Goal: Task Accomplishment & Management: Complete application form

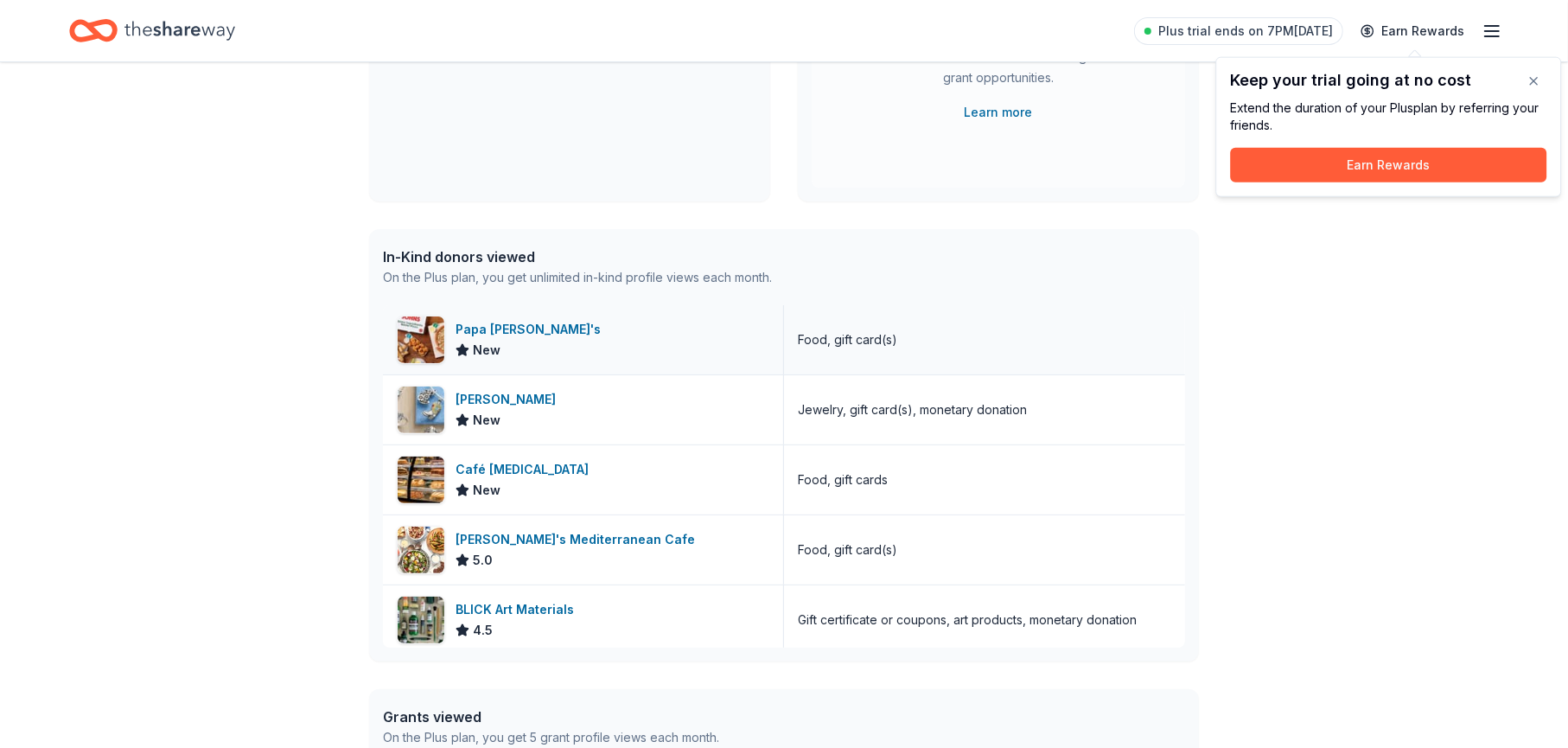
scroll to position [87, 0]
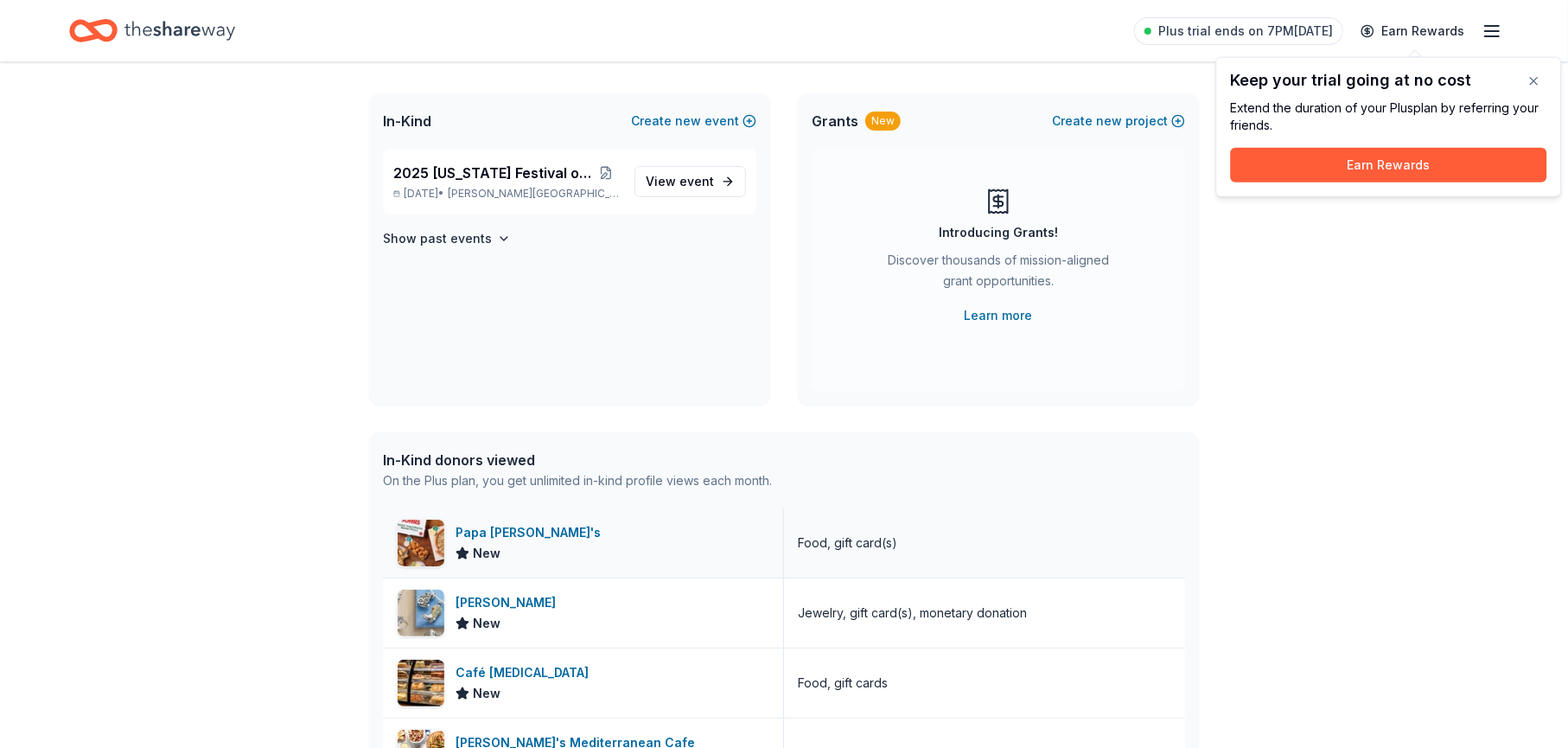
click at [447, 541] on div "Papa [PERSON_NAME]'s New" at bounding box center [583, 543] width 401 height 69
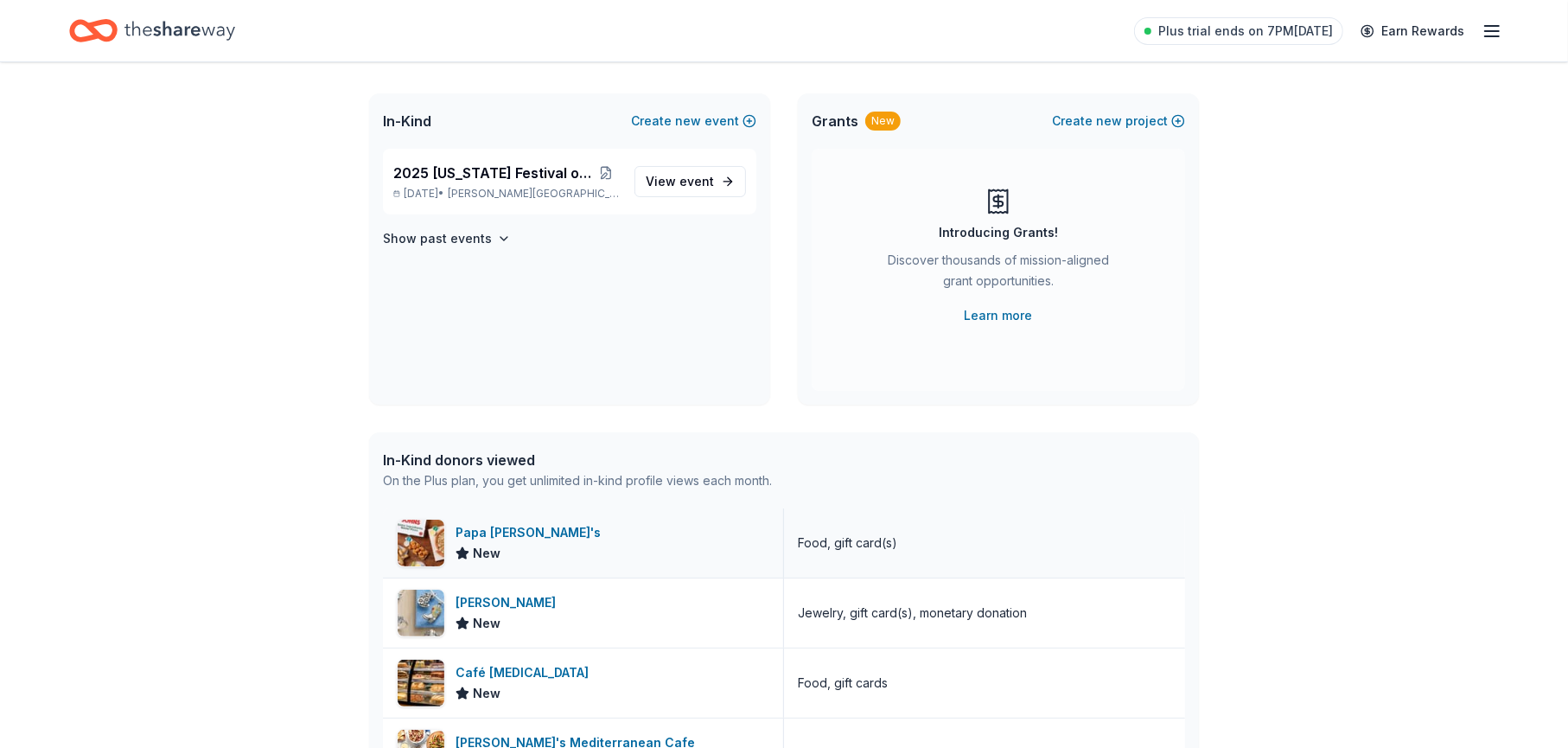
click at [428, 544] on img at bounding box center [420, 542] width 46 height 46
click at [511, 180] on span "2025 [US_STATE] Festival of Trees" at bounding box center [492, 173] width 198 height 21
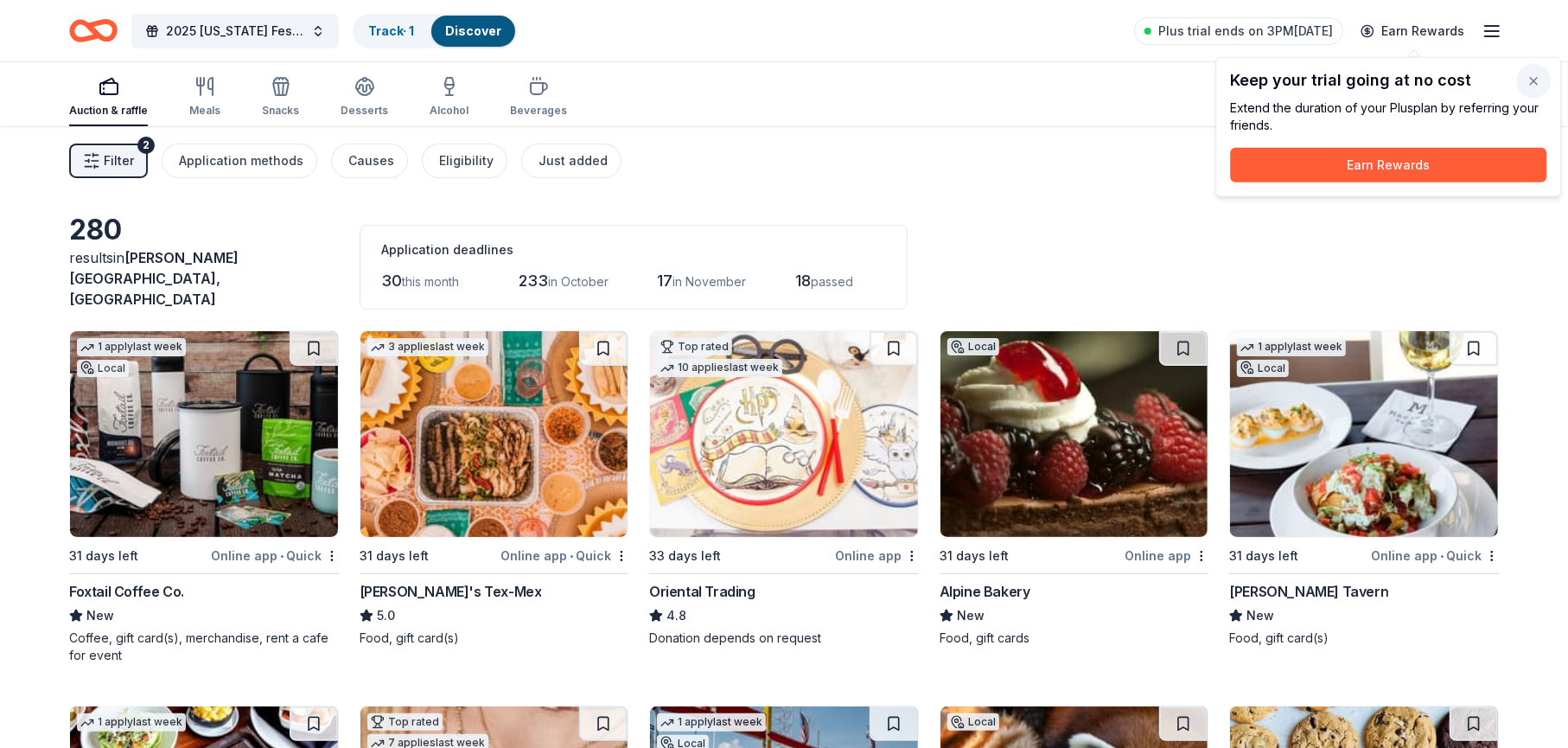
click at [1538, 81] on button "button" at bounding box center [1533, 81] width 34 height 34
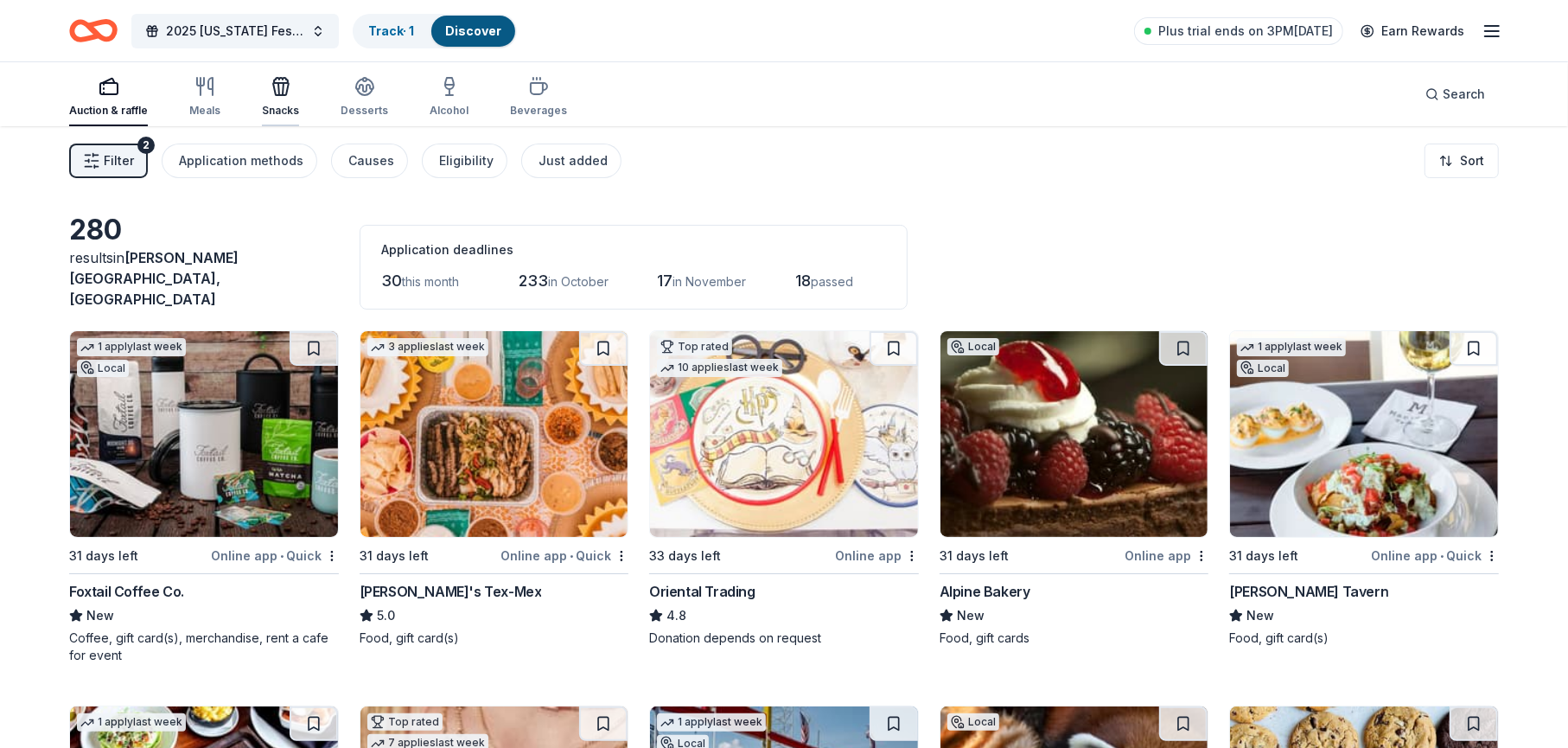
click at [285, 95] on icon "button" at bounding box center [282, 87] width 21 height 21
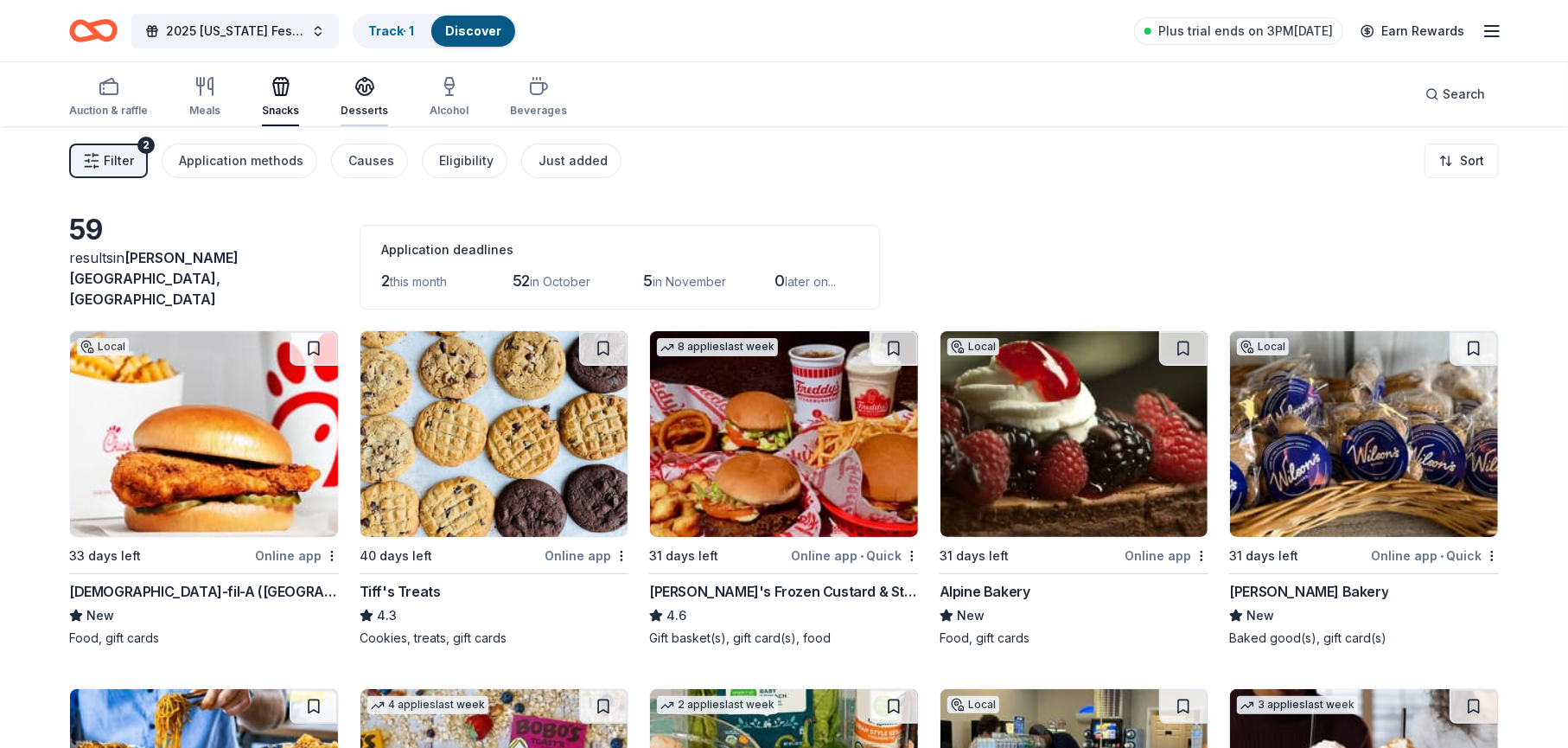
click at [354, 97] on div "Desserts" at bounding box center [364, 96] width 47 height 41
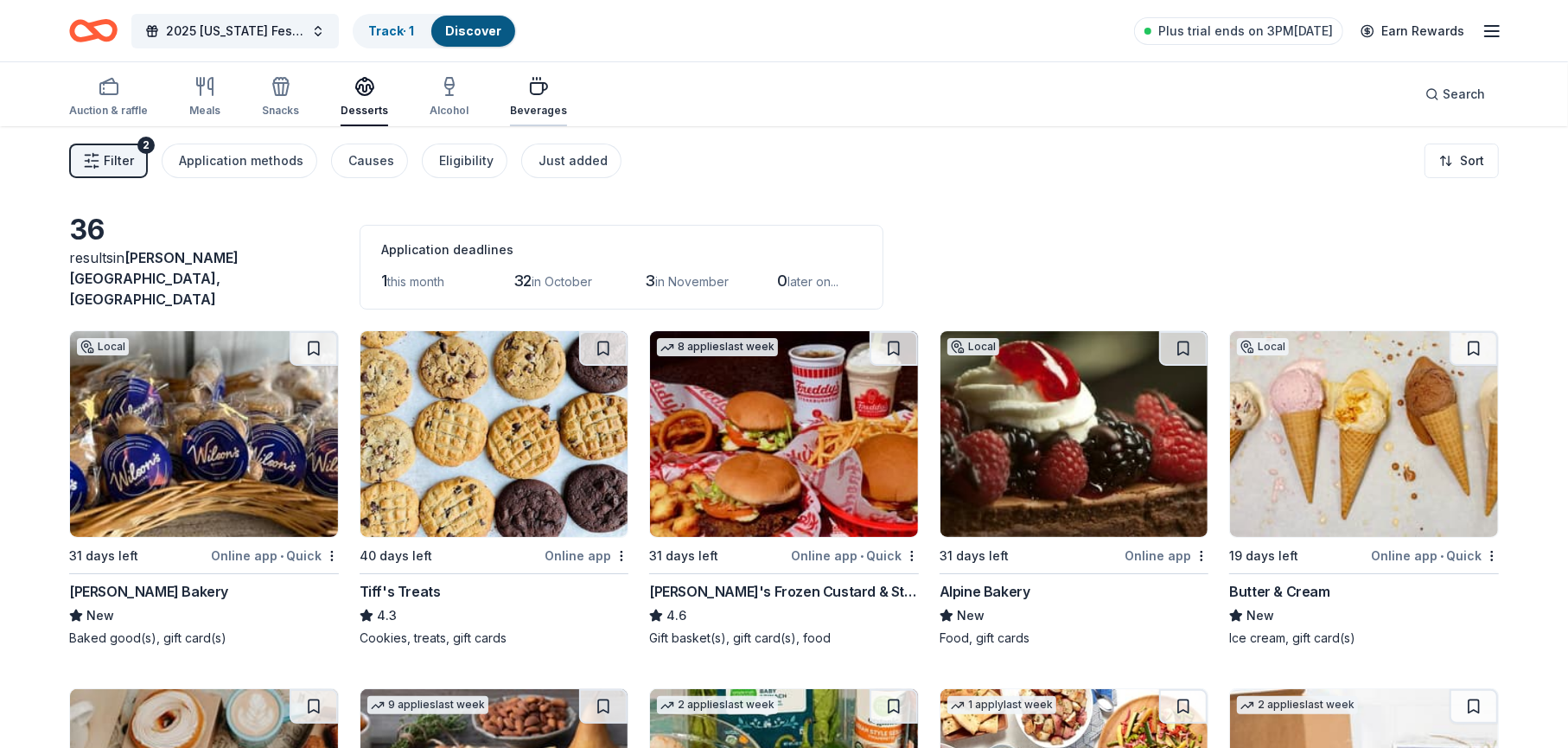
click at [531, 83] on icon "button" at bounding box center [538, 89] width 17 height 11
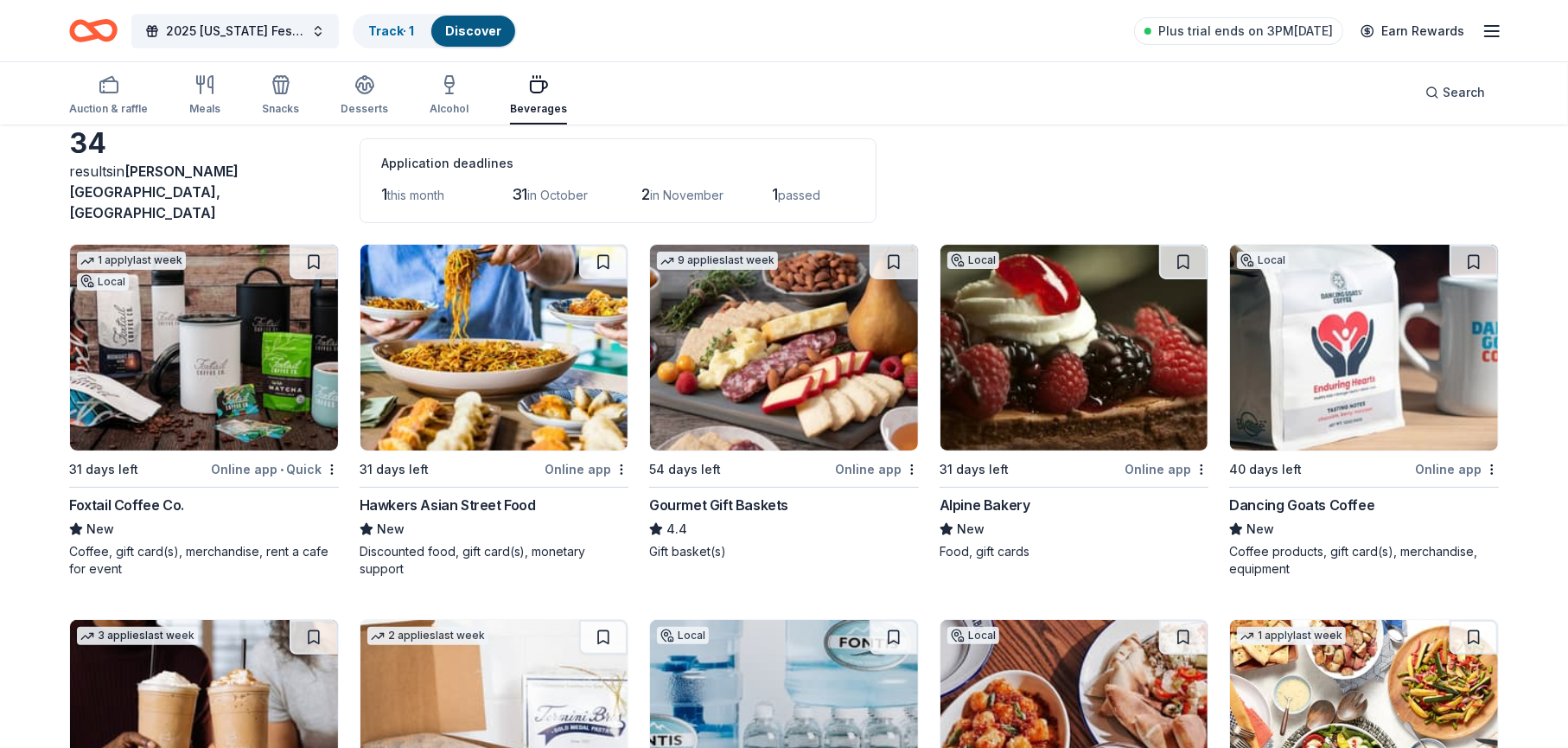
scroll to position [173, 0]
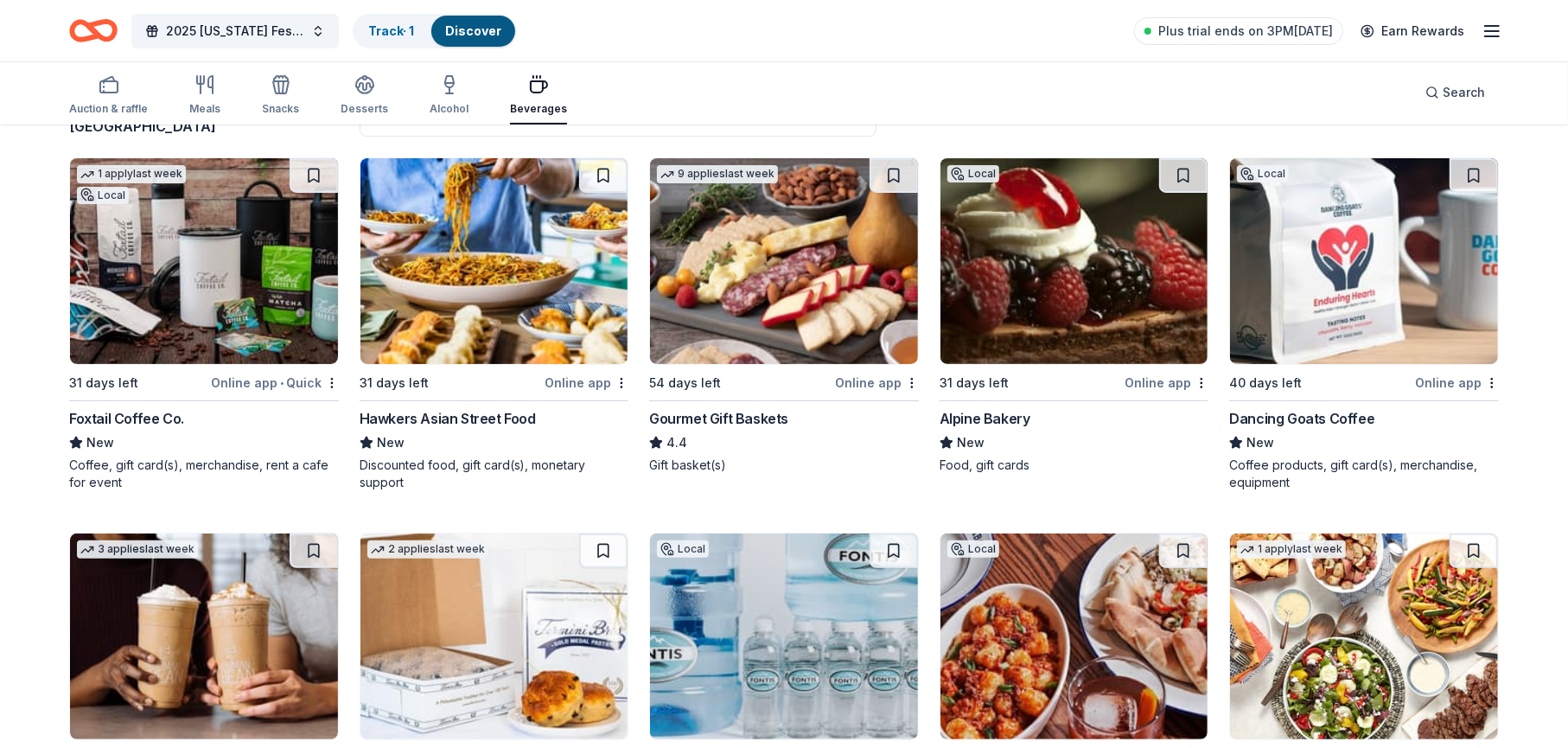
click at [537, 90] on icon "button" at bounding box center [538, 85] width 21 height 21
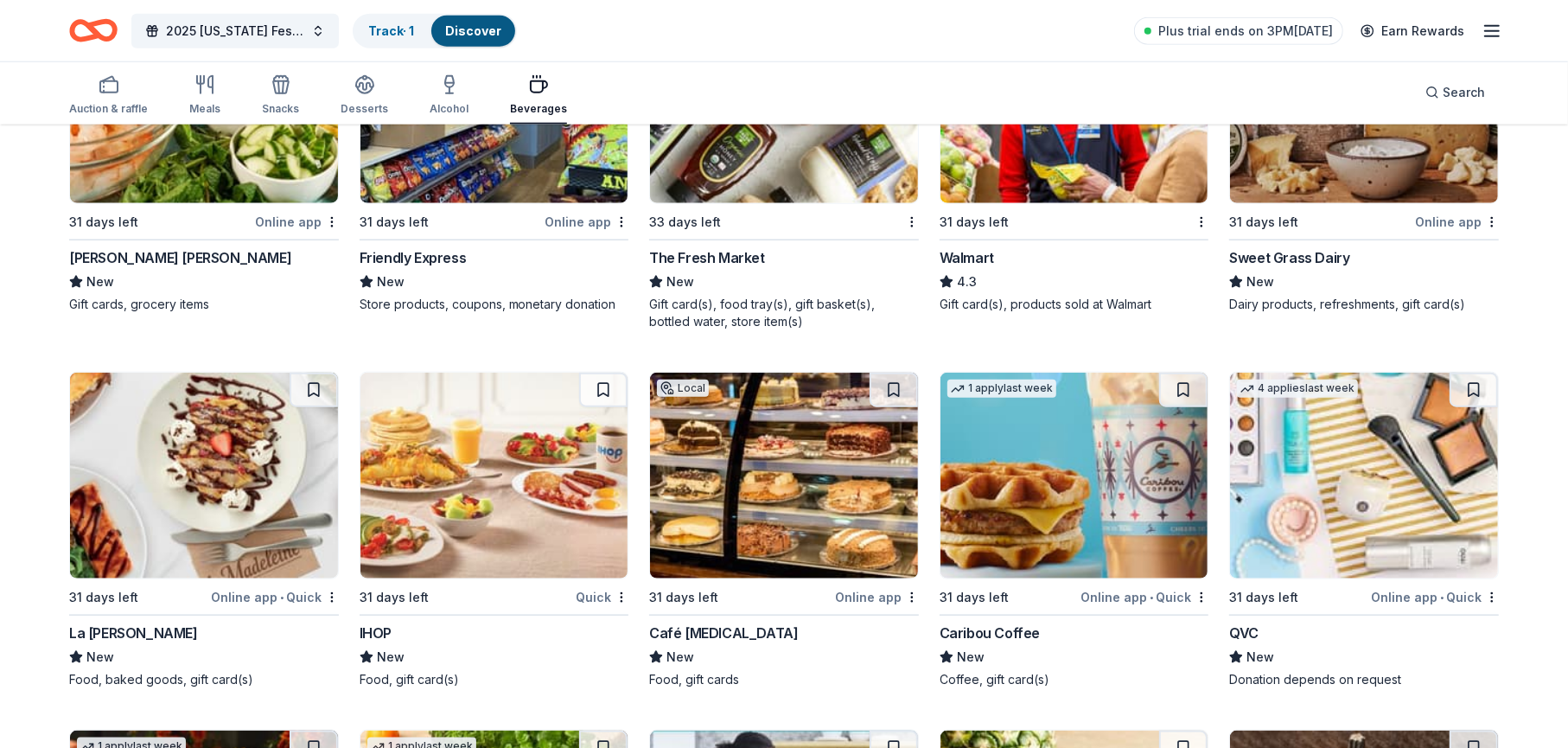
scroll to position [1470, 0]
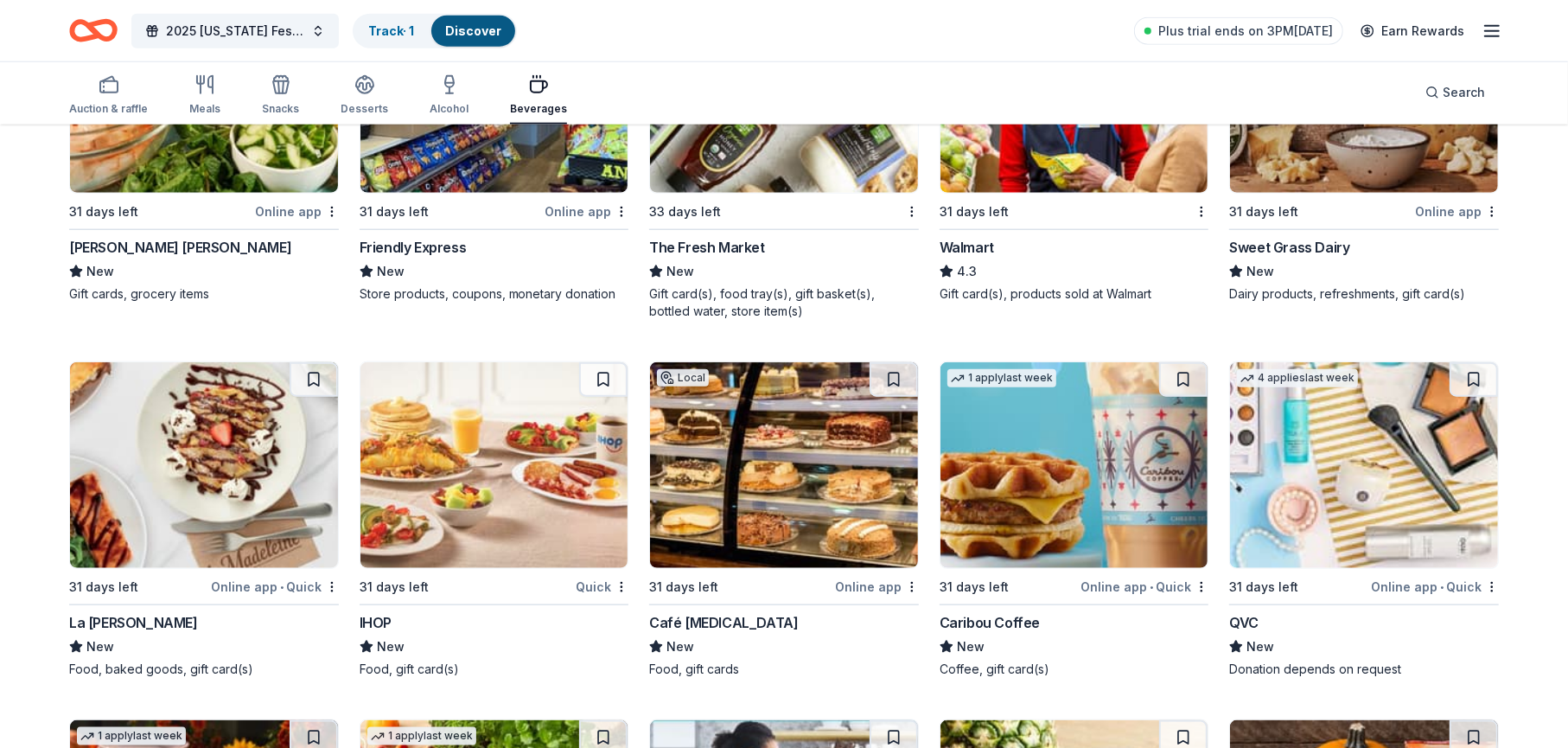
click at [980, 612] on div "Caribou Coffee" at bounding box center [989, 623] width 100 height 21
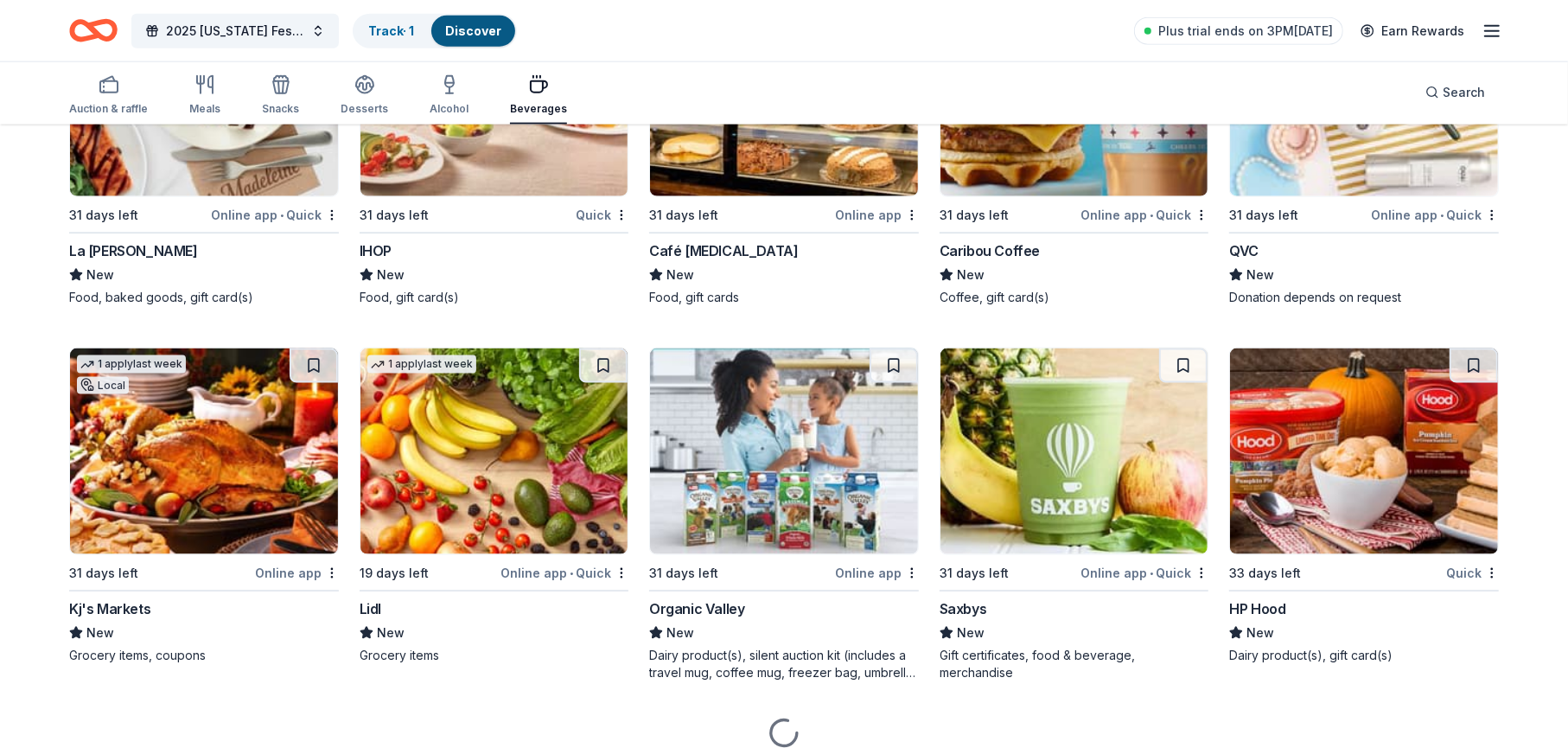
scroll to position [1897, 0]
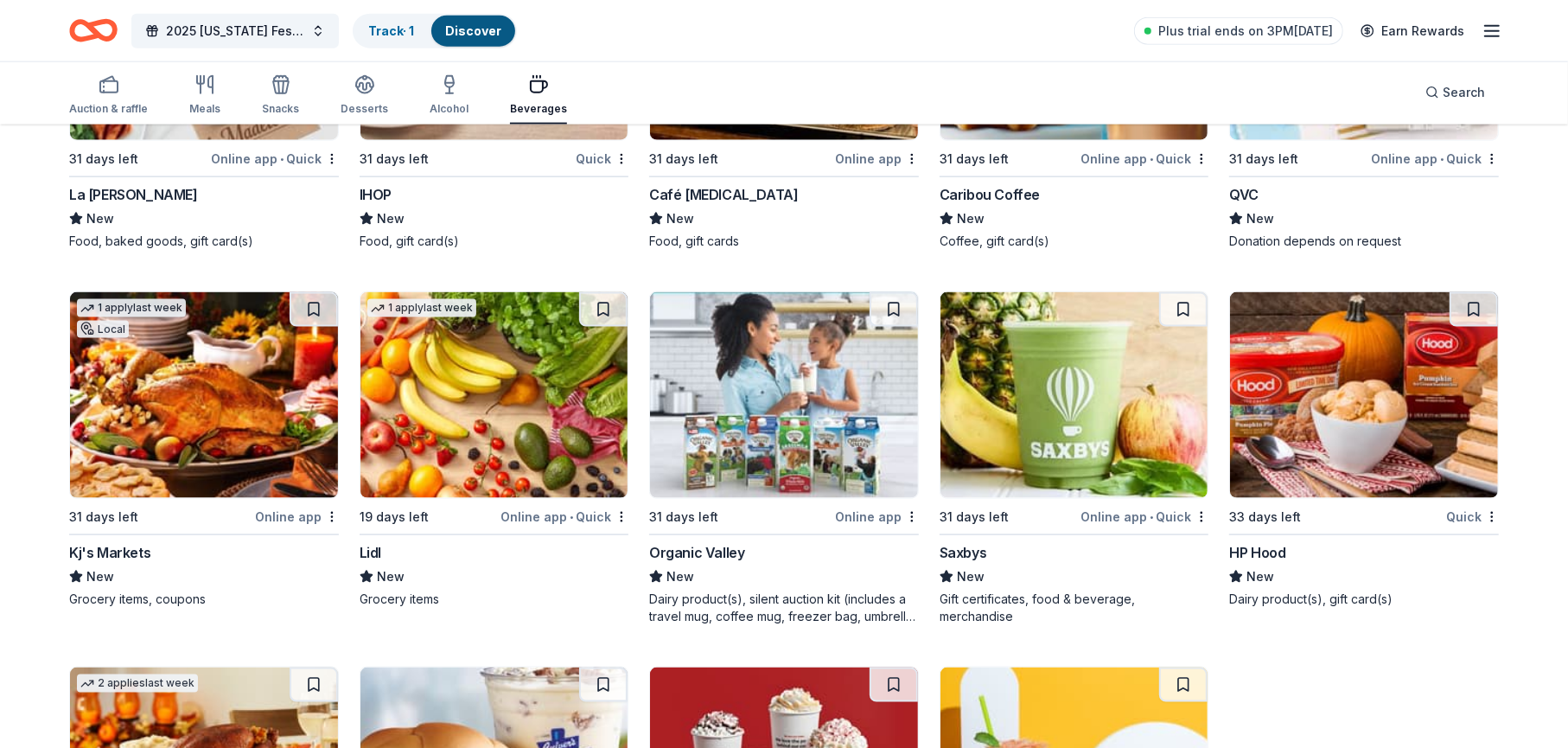
click at [363, 542] on div "Lidl" at bounding box center [370, 552] width 22 height 21
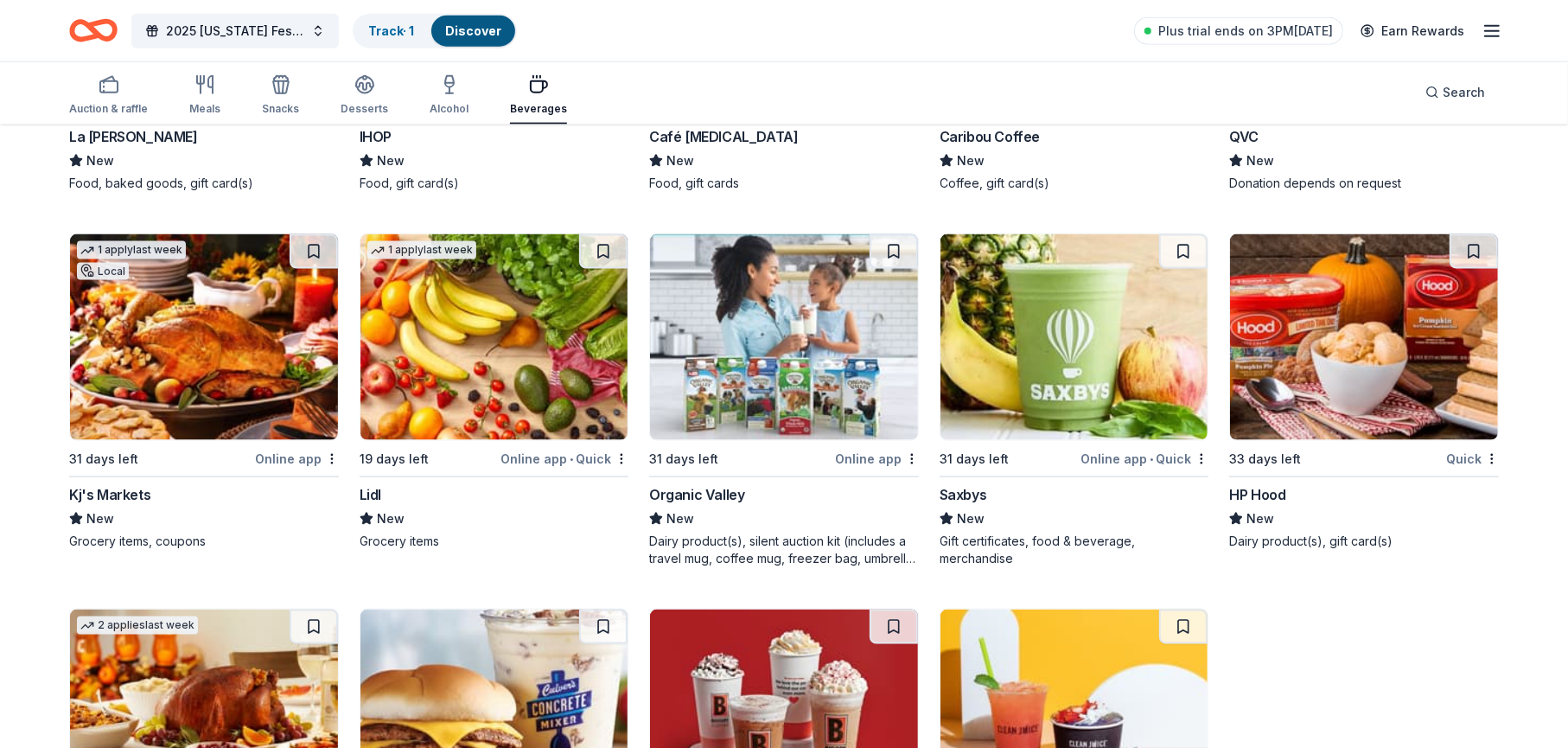
scroll to position [1984, 0]
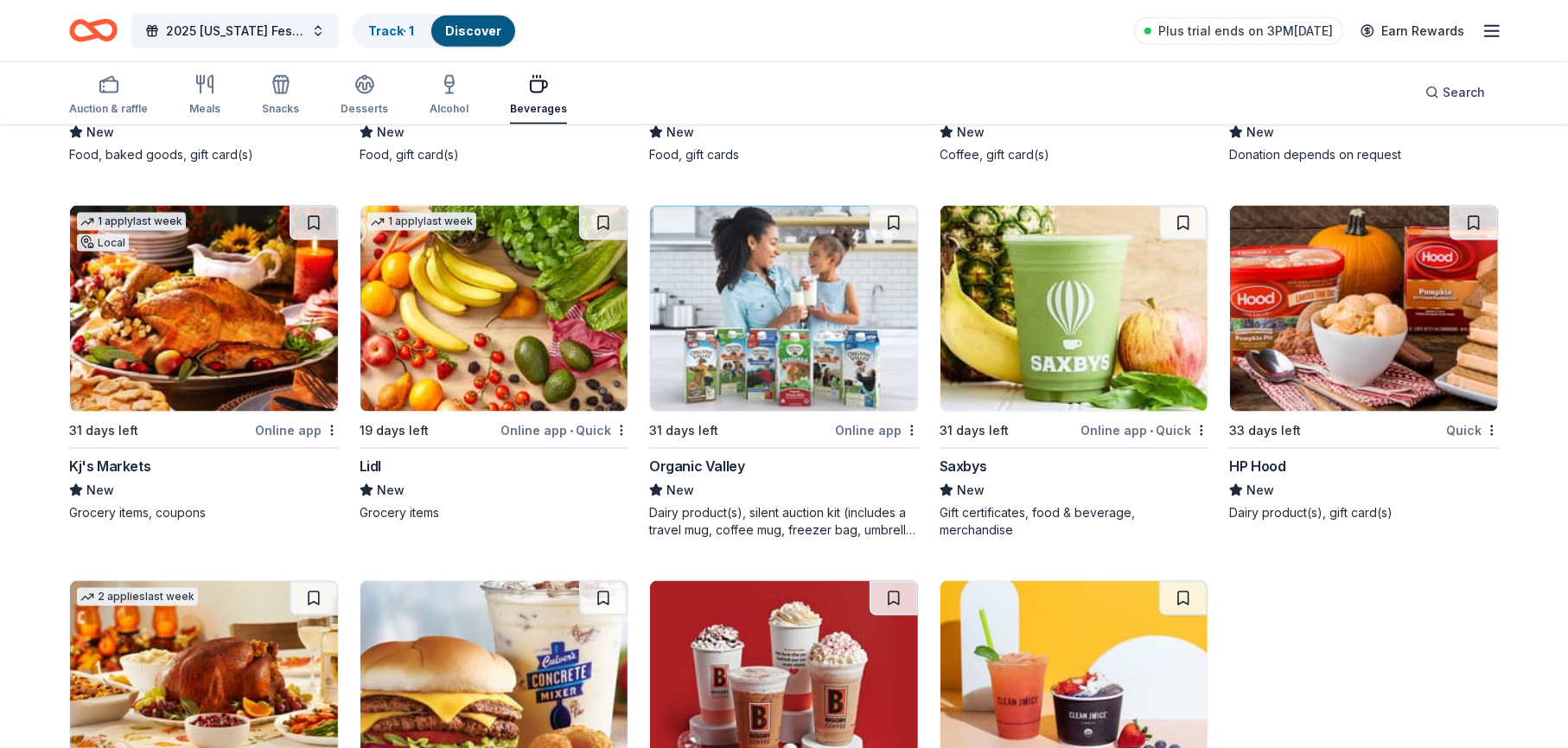
click at [968, 480] on span "New" at bounding box center [971, 490] width 28 height 21
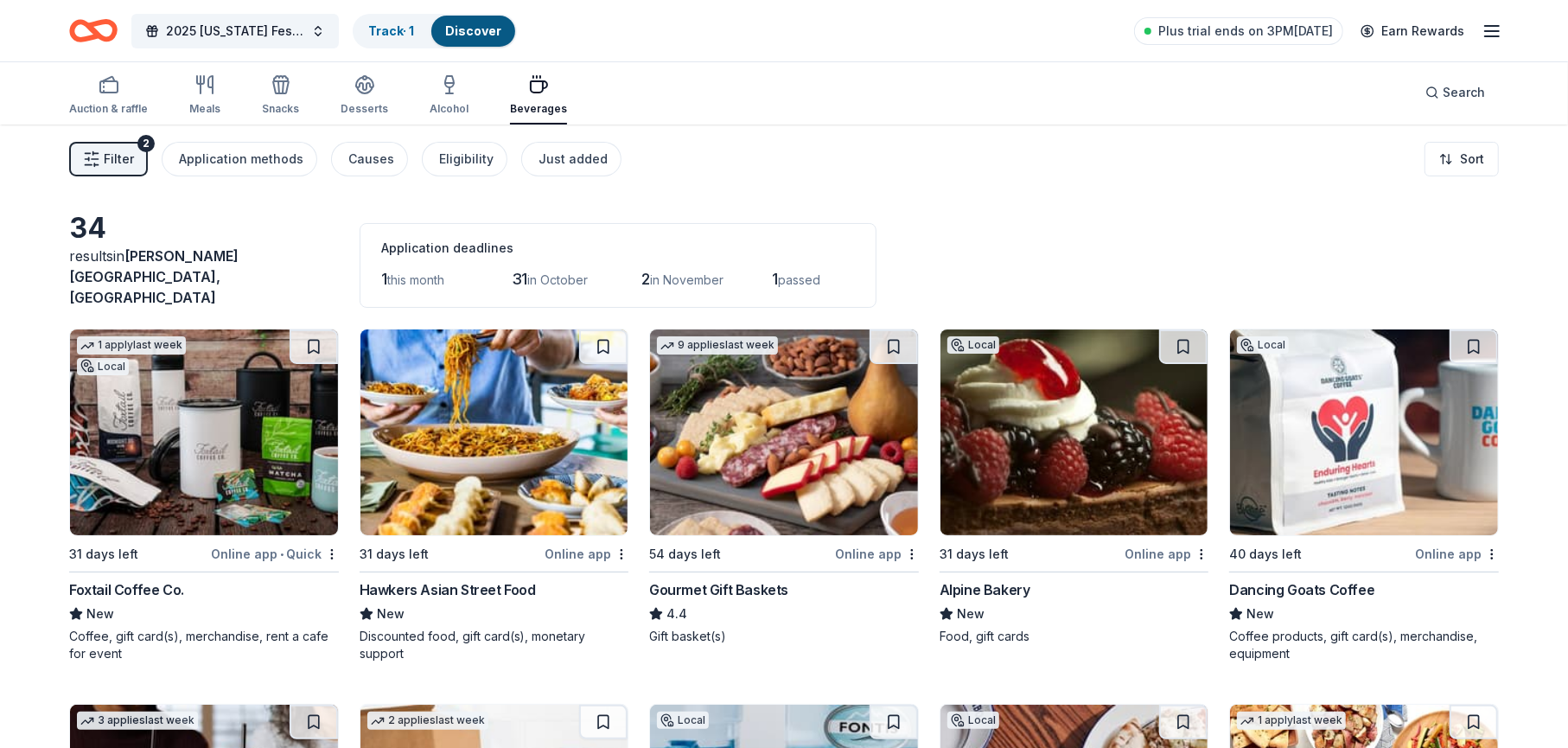
scroll to position [0, 0]
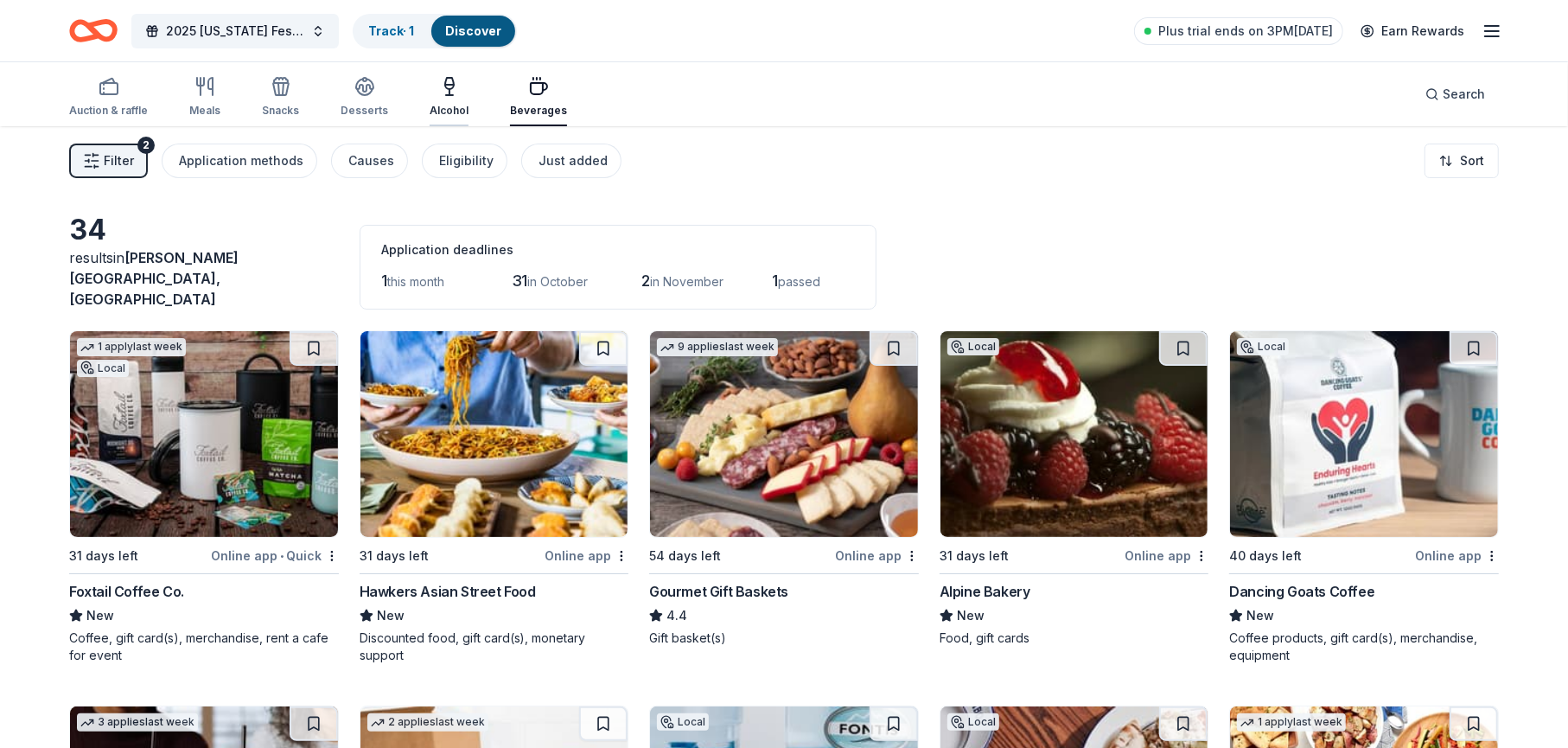
click at [454, 89] on div "button" at bounding box center [449, 87] width 39 height 21
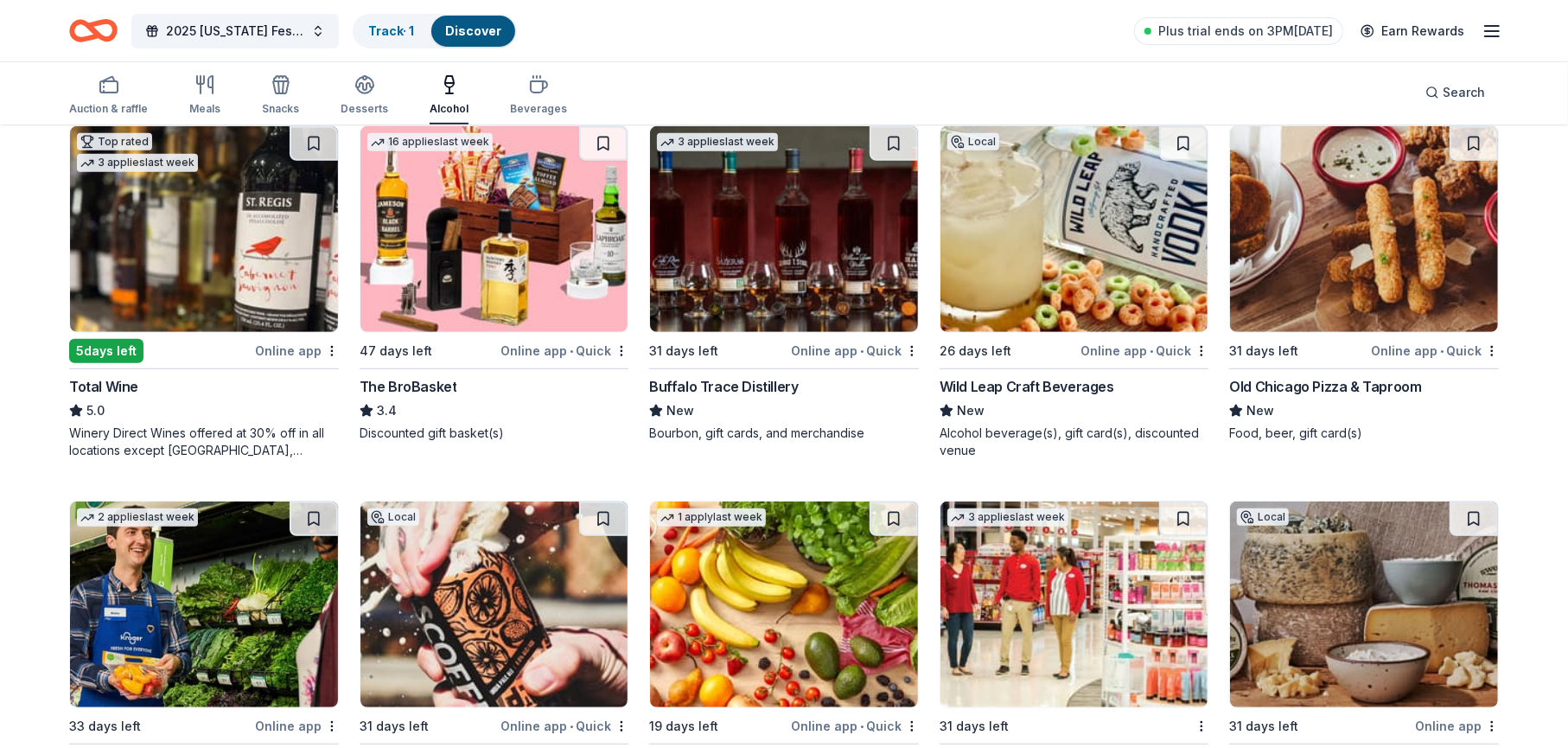
scroll to position [605, 0]
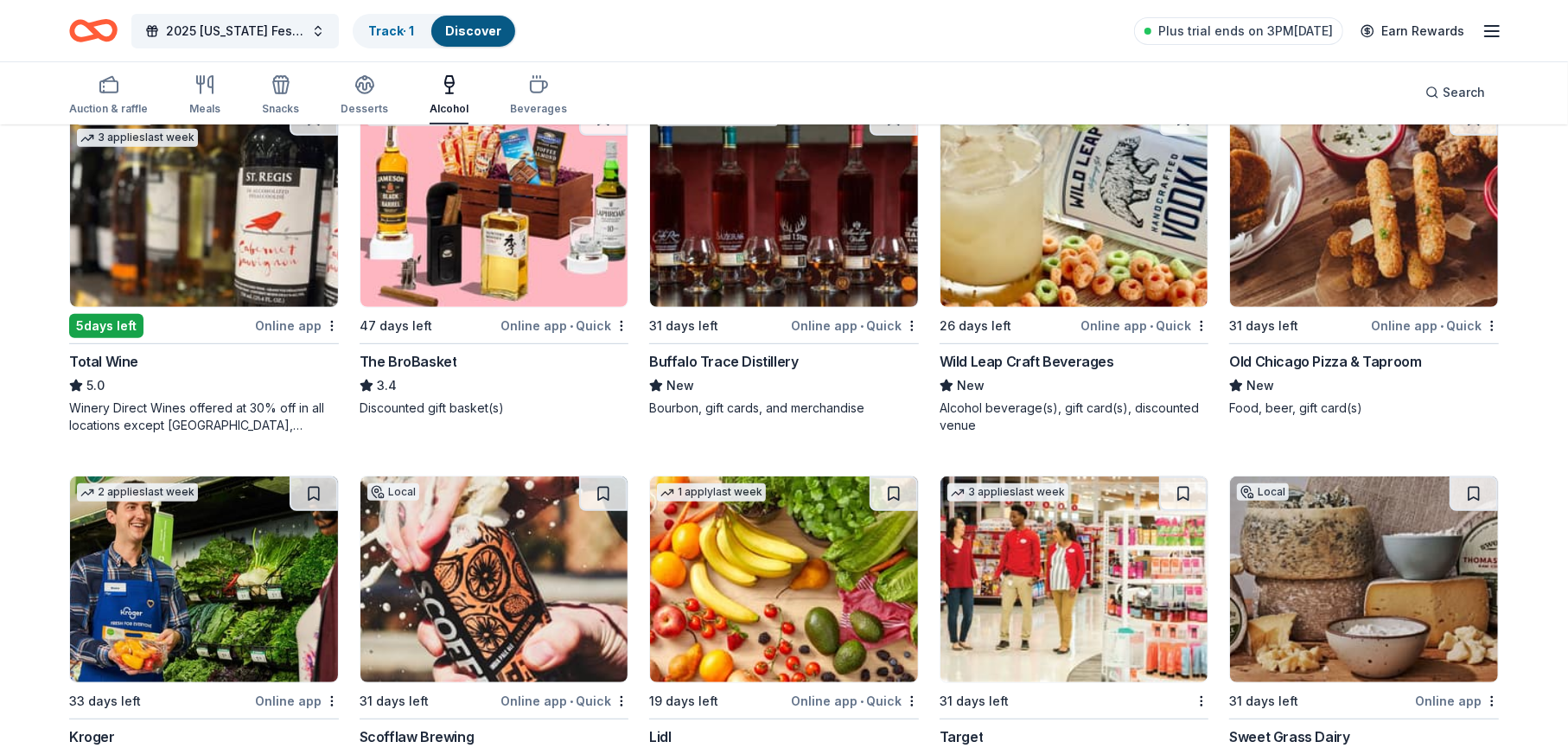
click at [713, 354] on div "Buffalo Trace Distillery" at bounding box center [723, 361] width 149 height 21
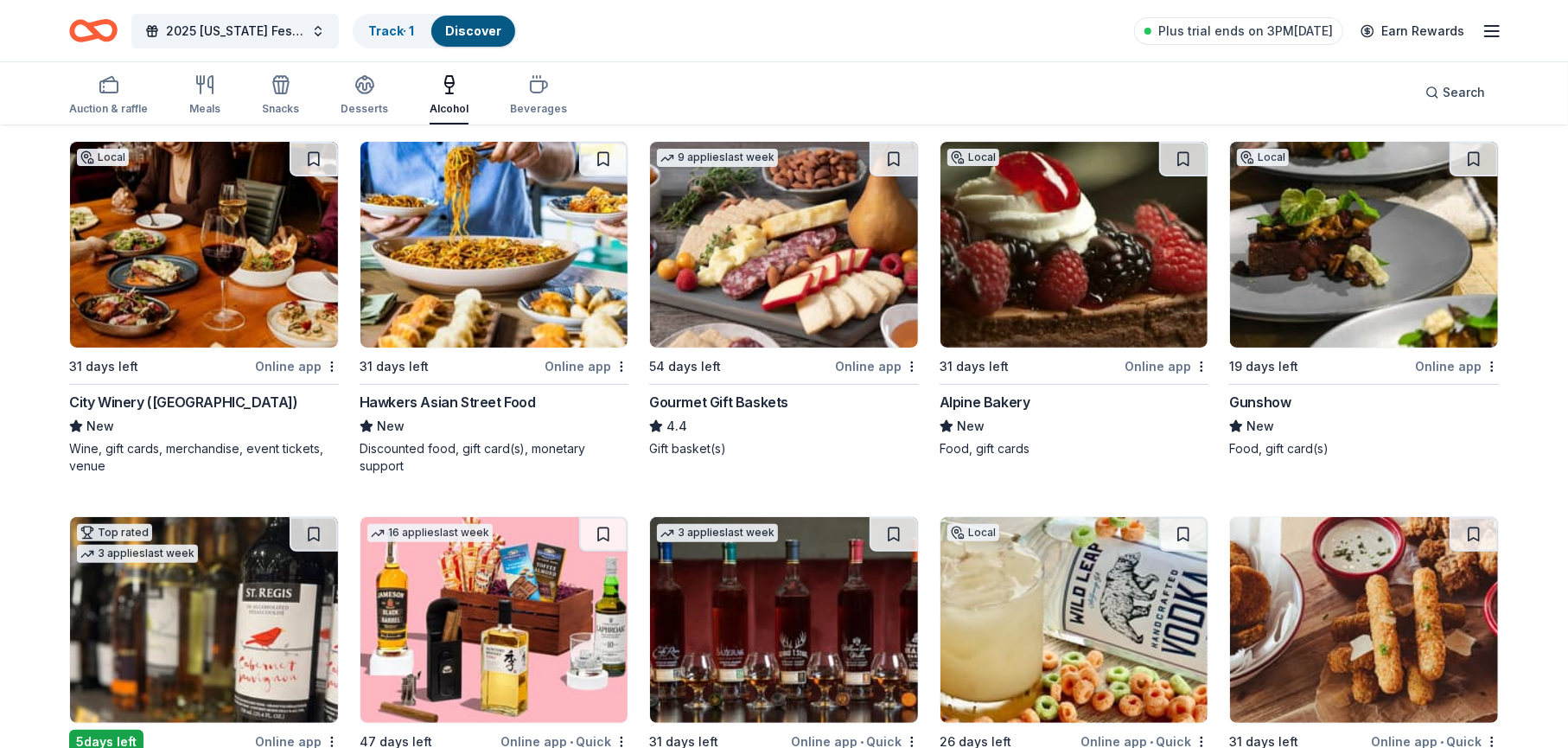
scroll to position [6, 0]
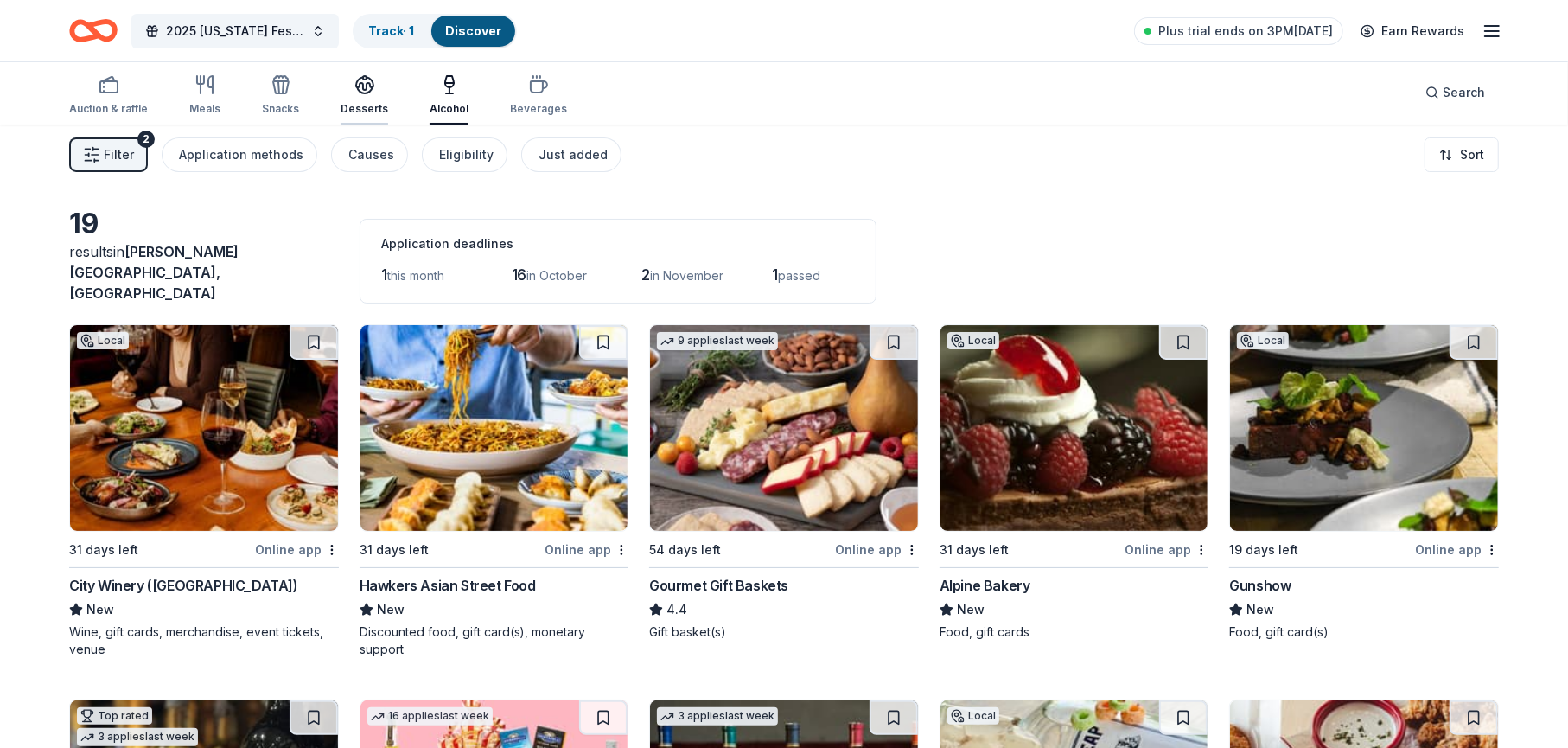
click at [378, 96] on div "Desserts" at bounding box center [364, 95] width 47 height 41
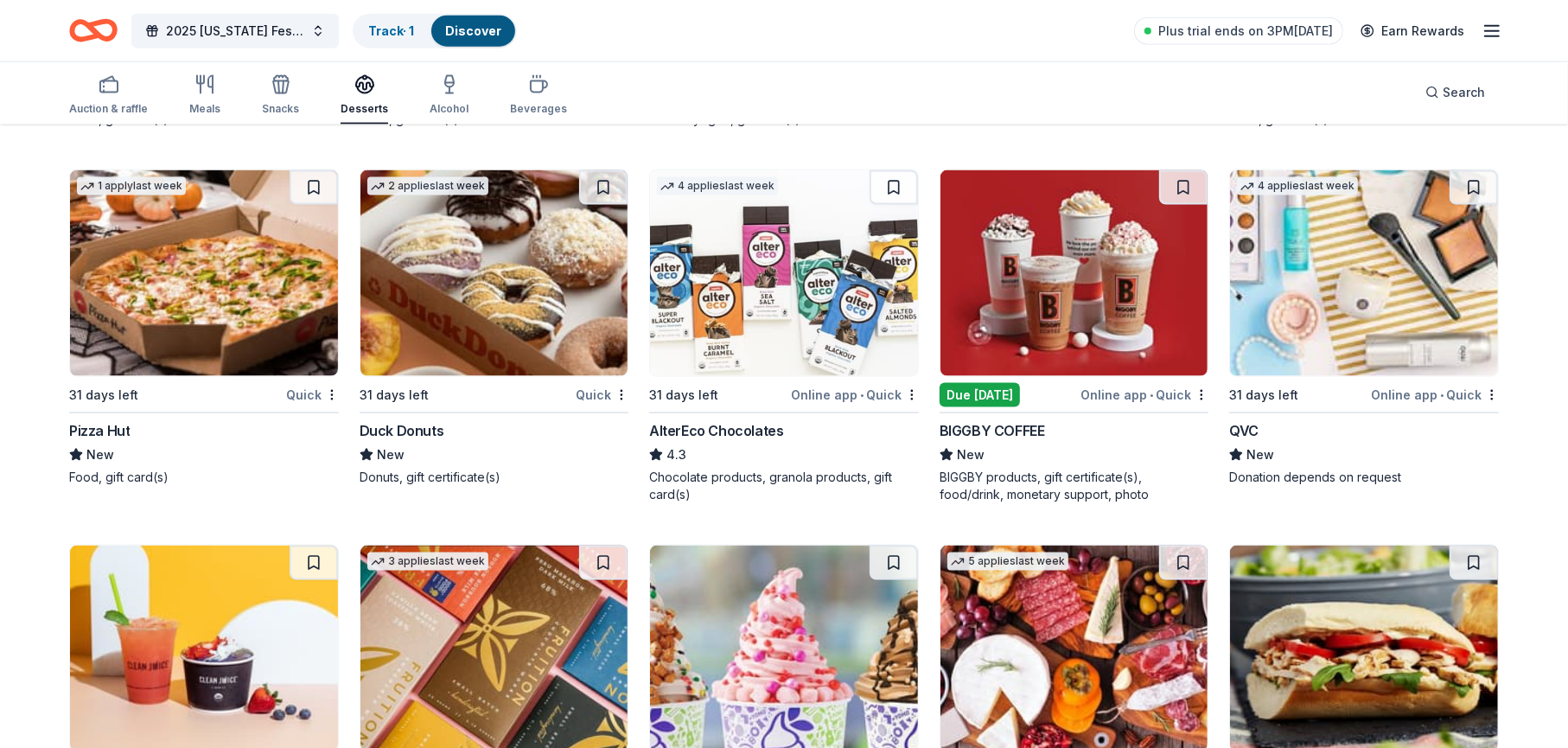
scroll to position [1988, 0]
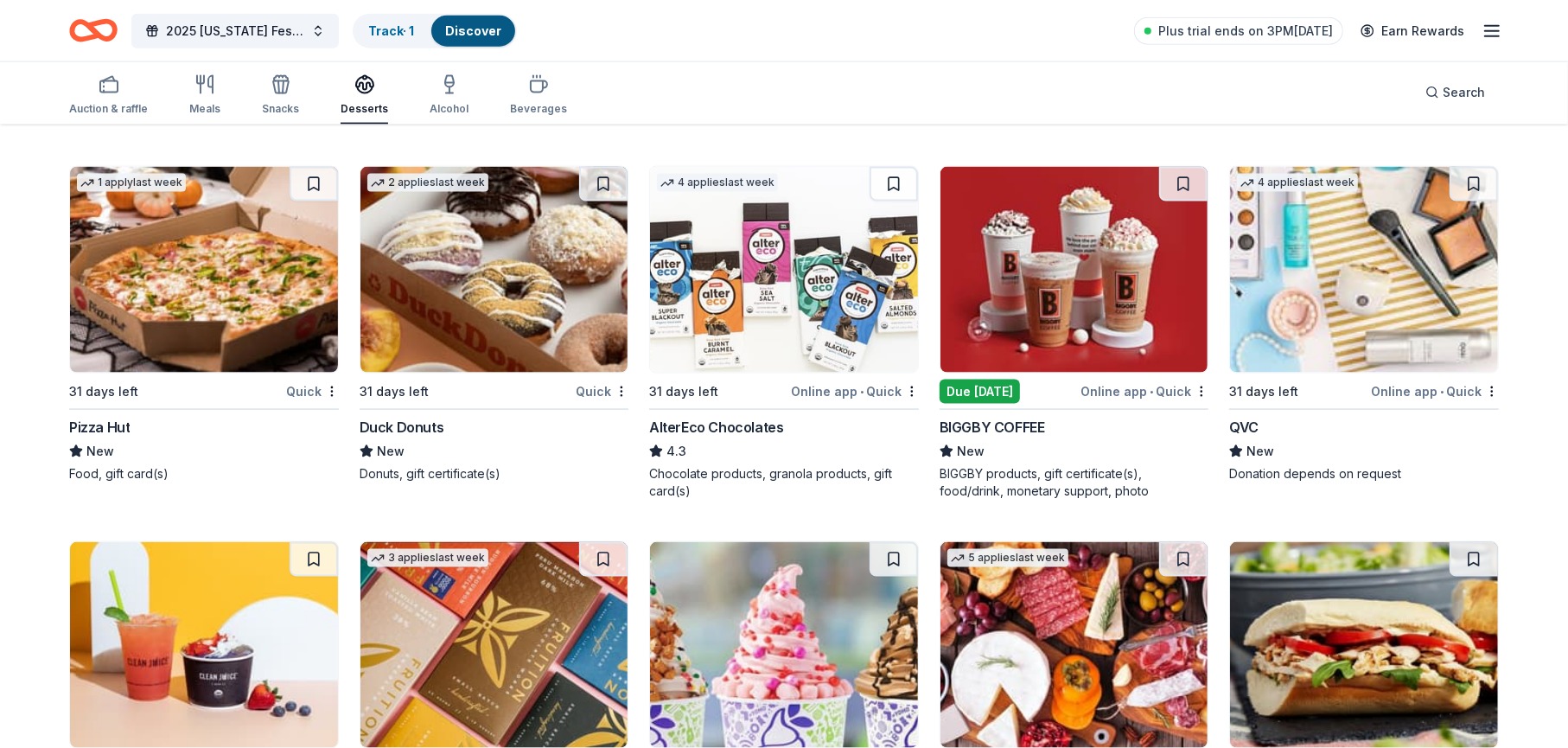
click at [601, 381] on div "Quick" at bounding box center [602, 391] width 53 height 22
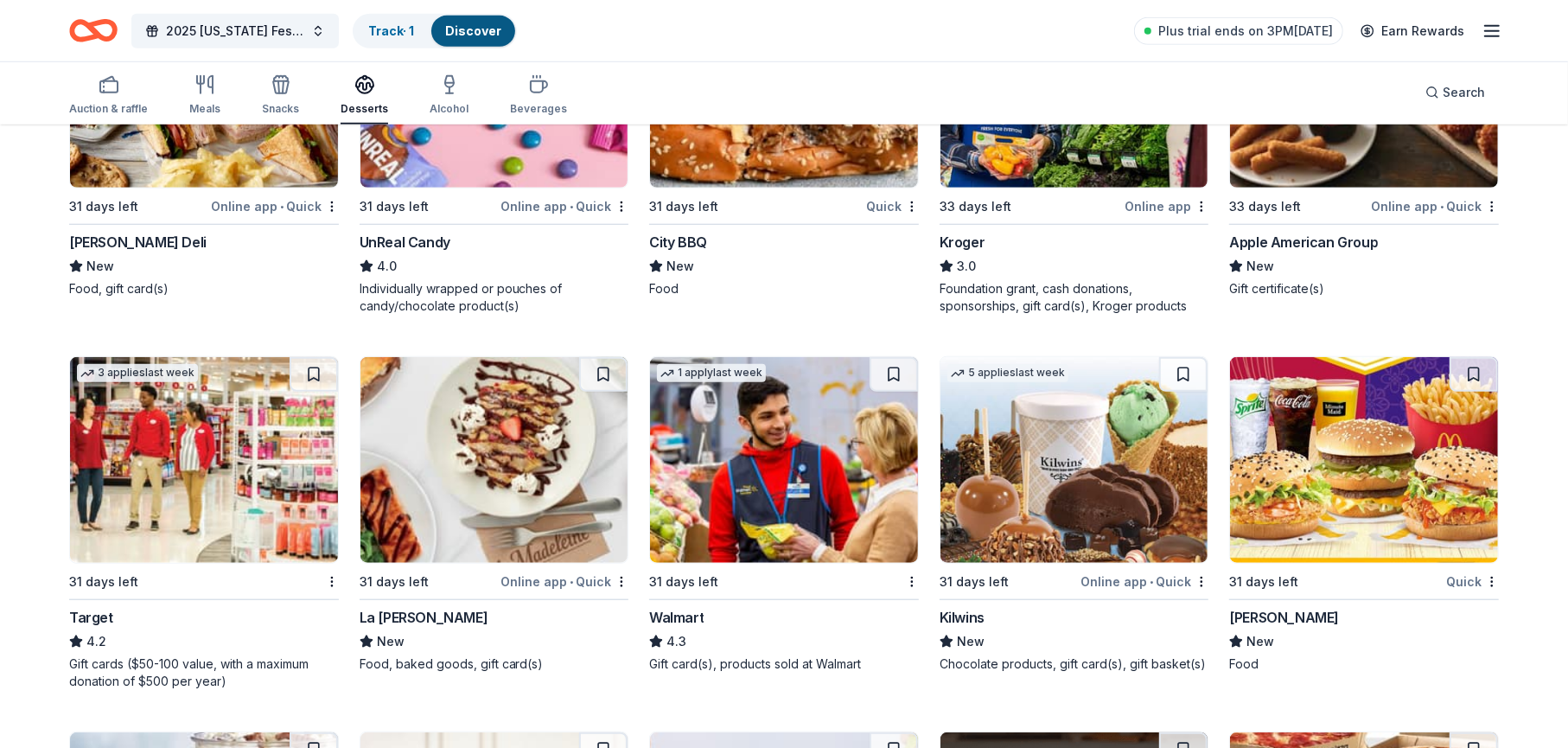
scroll to position [1108, 0]
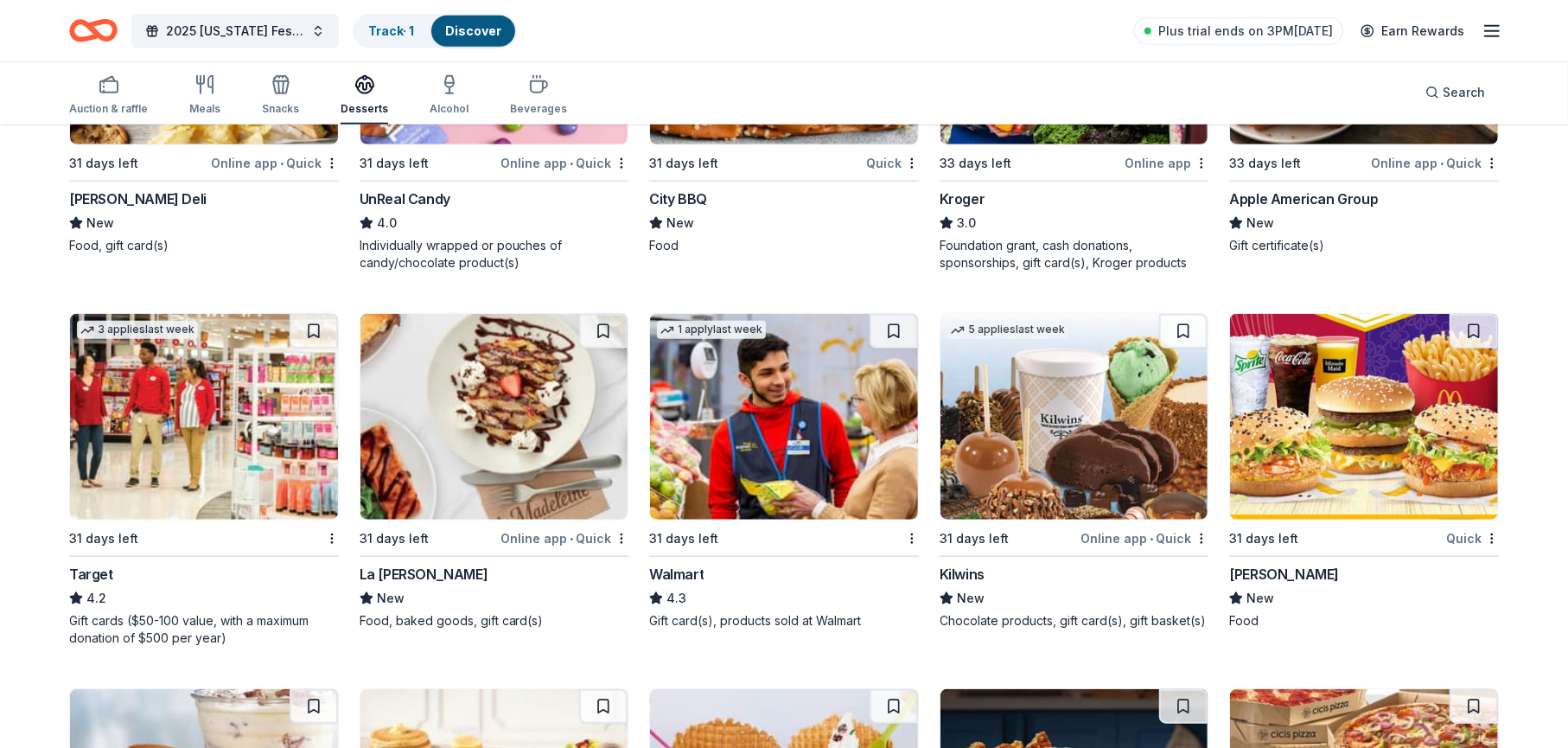
click at [1276, 564] on div "[PERSON_NAME]" at bounding box center [1284, 574] width 110 height 21
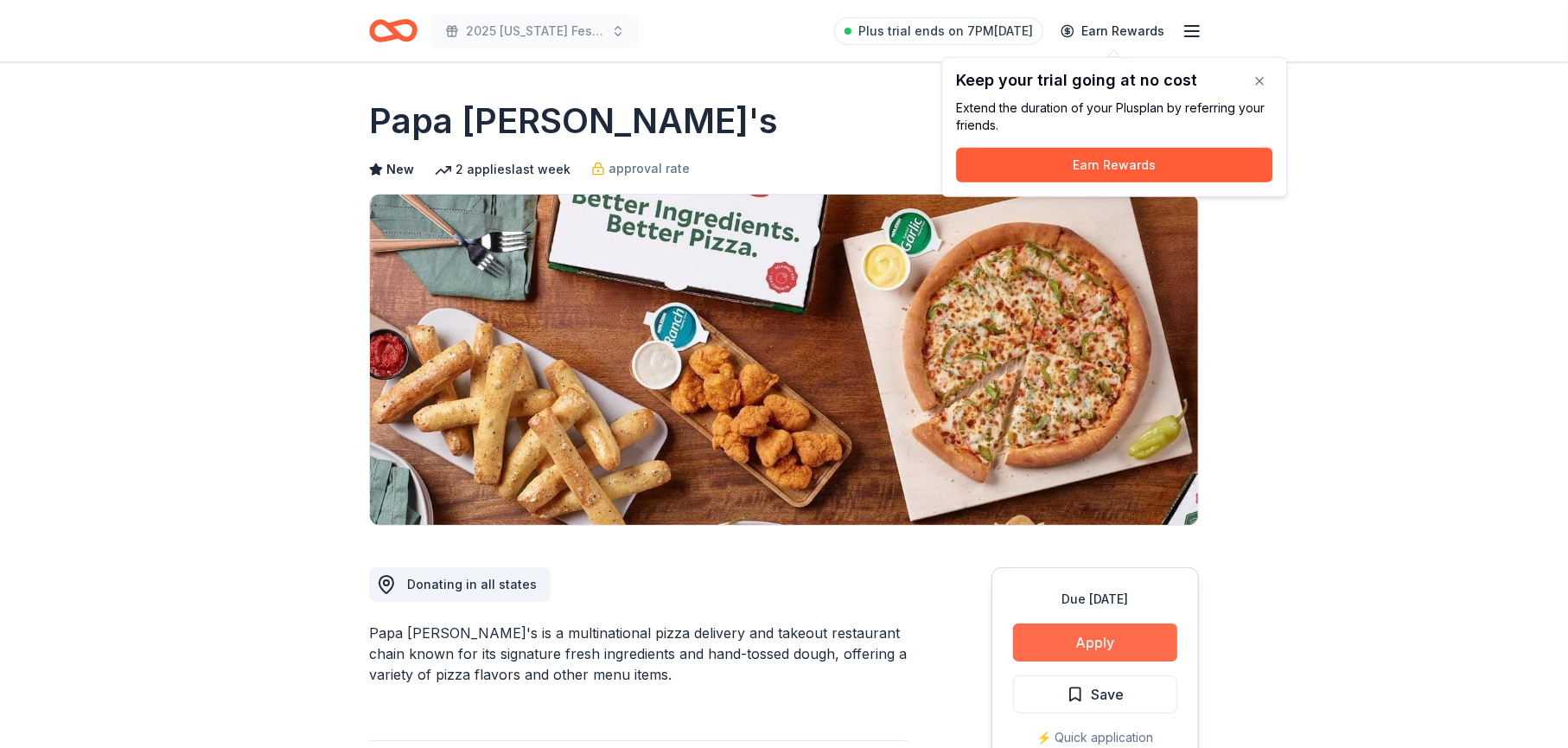
click at [1072, 647] on button "Apply" at bounding box center [1094, 642] width 164 height 38
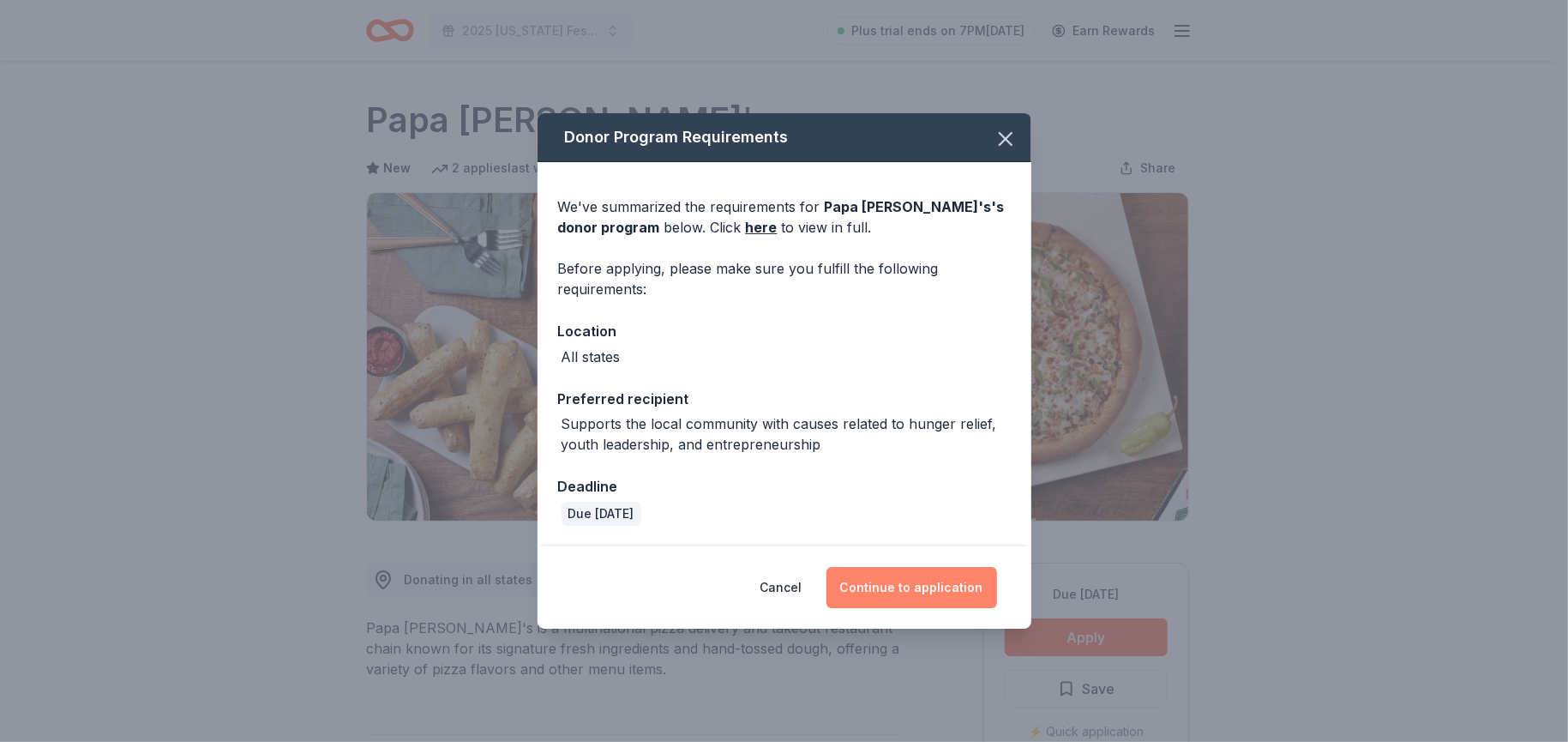
click at [884, 591] on button "Continue to application" at bounding box center [911, 587] width 170 height 41
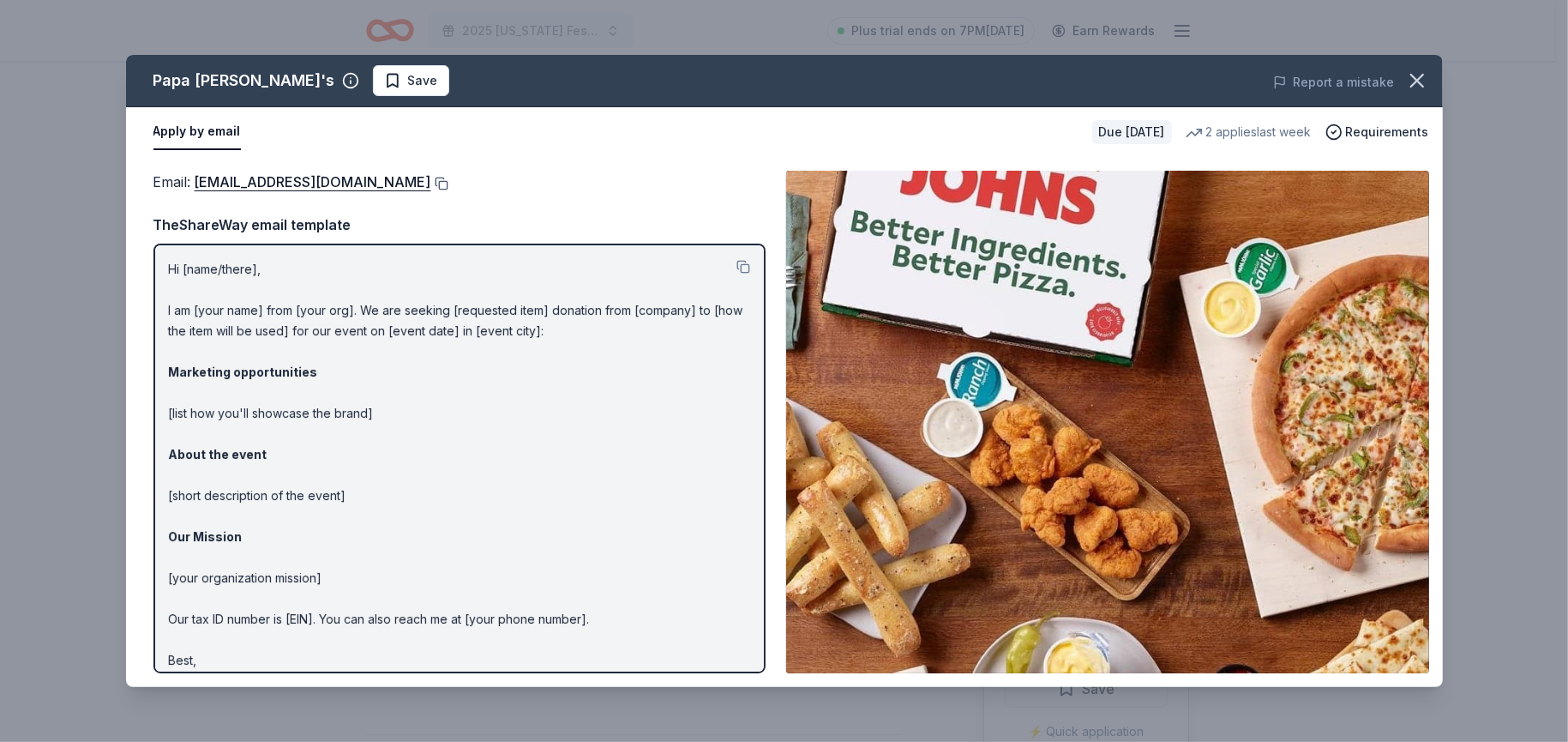
click at [431, 184] on button at bounding box center [440, 184] width 17 height 14
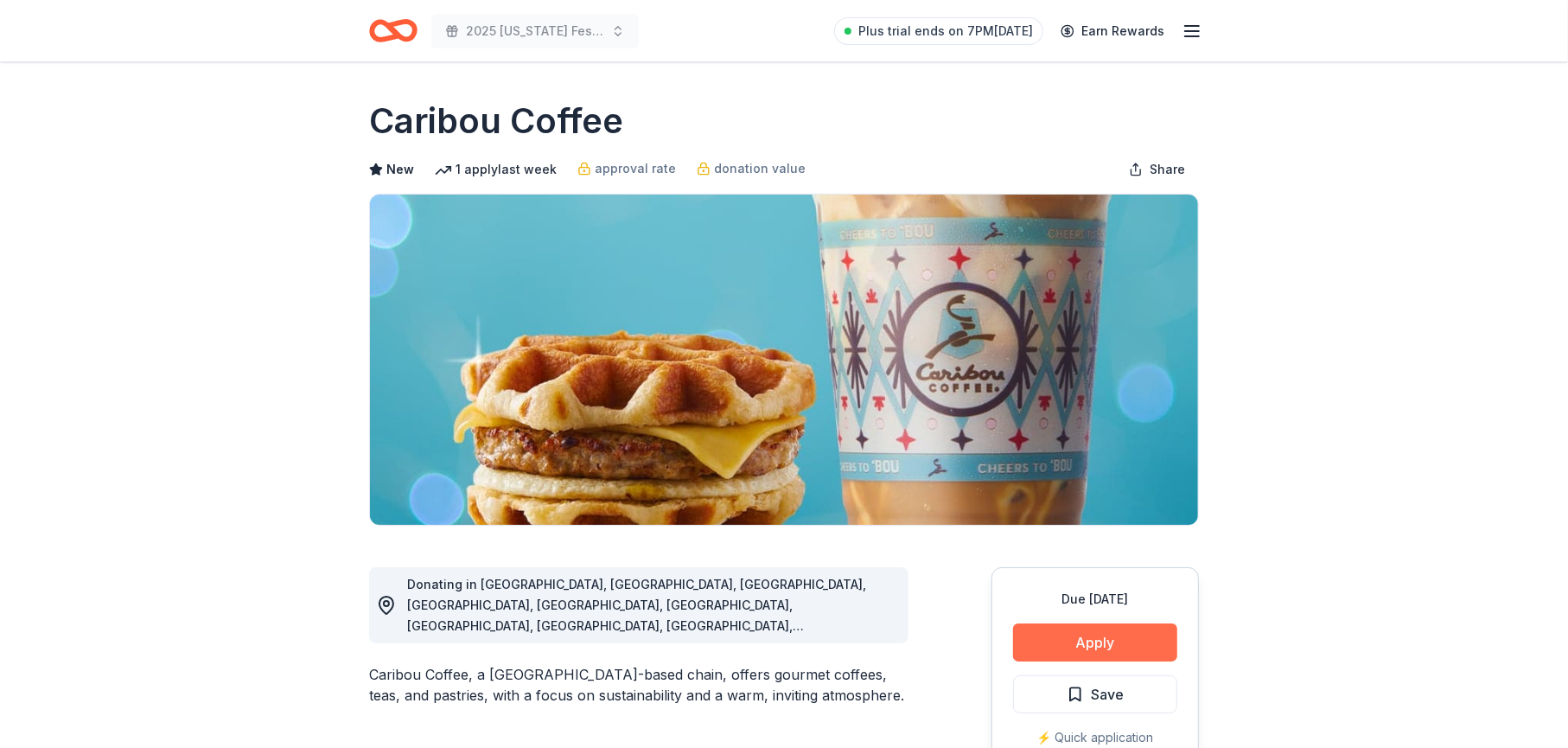
click at [1067, 634] on button "Apply" at bounding box center [1094, 642] width 164 height 38
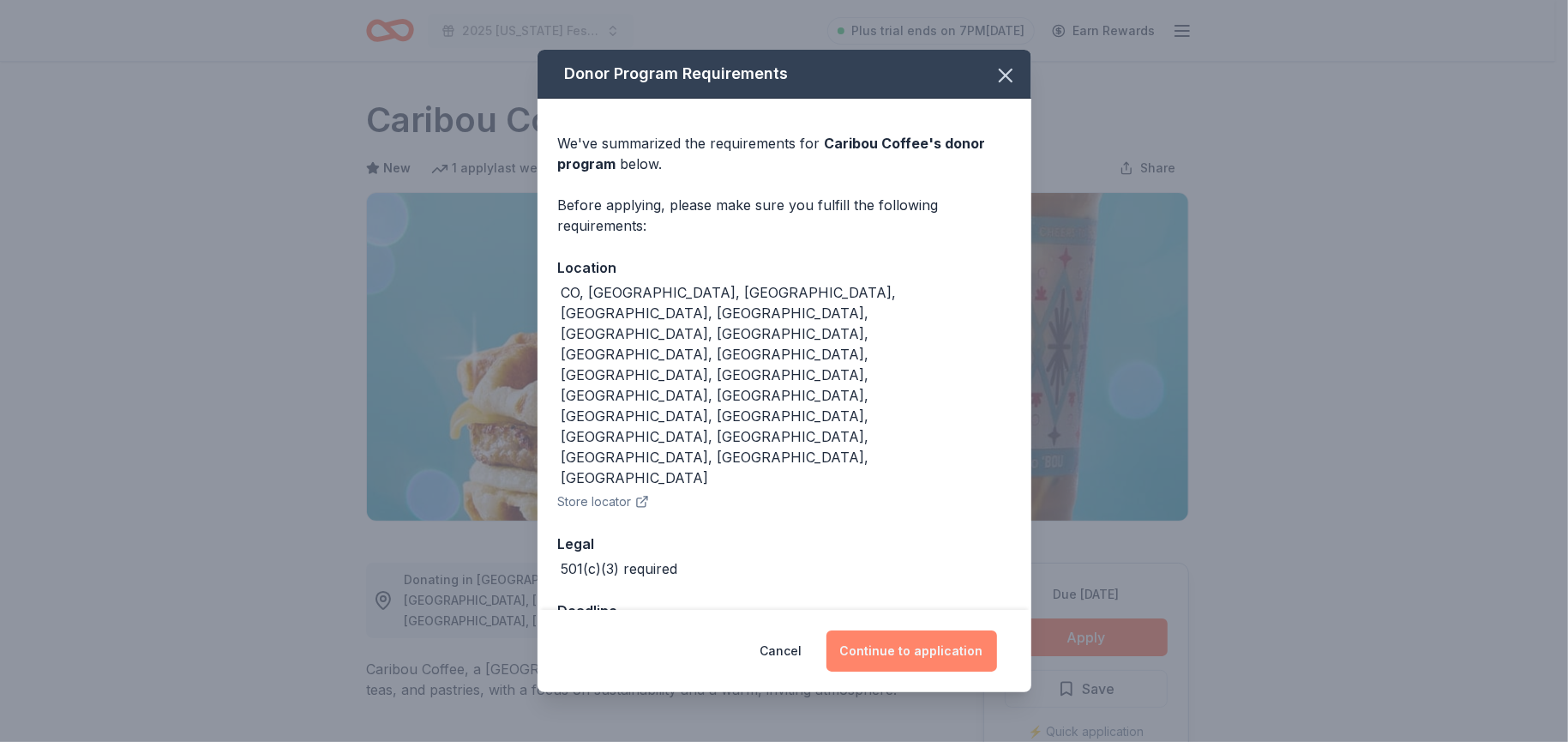
click at [901, 630] on button "Continue to application" at bounding box center [911, 650] width 170 height 41
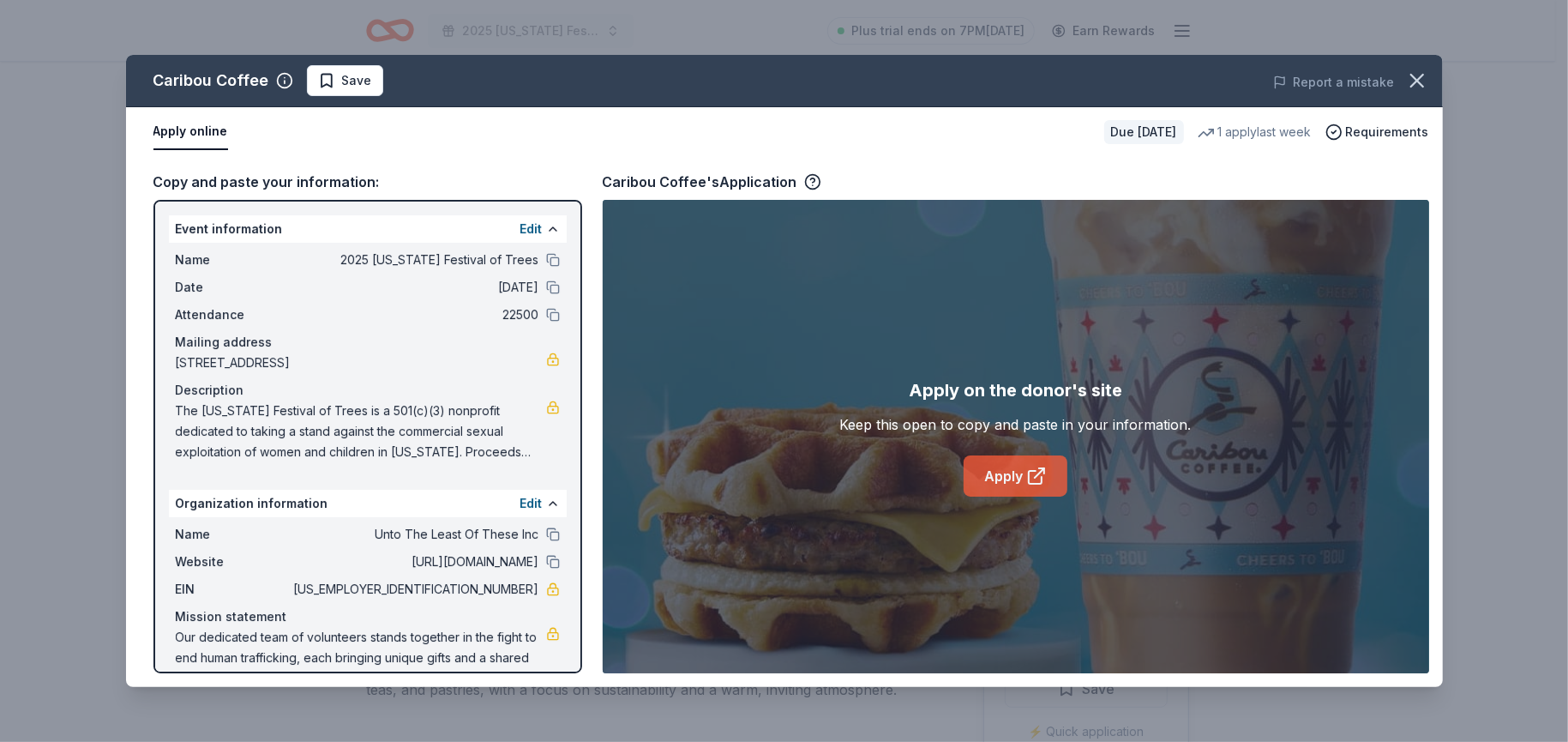
click at [998, 483] on link "Apply" at bounding box center [1015, 475] width 103 height 41
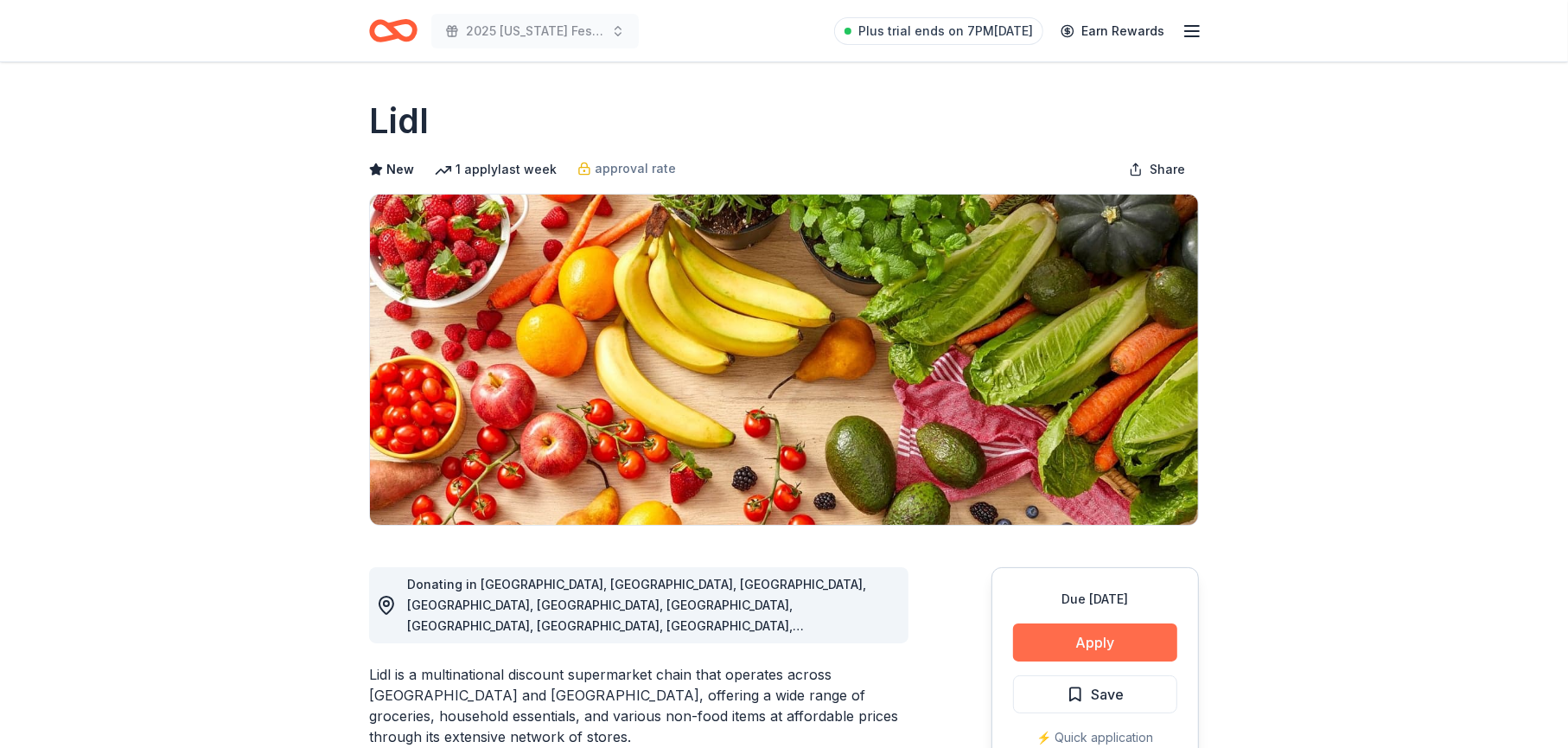
click at [1085, 638] on button "Apply" at bounding box center [1094, 642] width 164 height 38
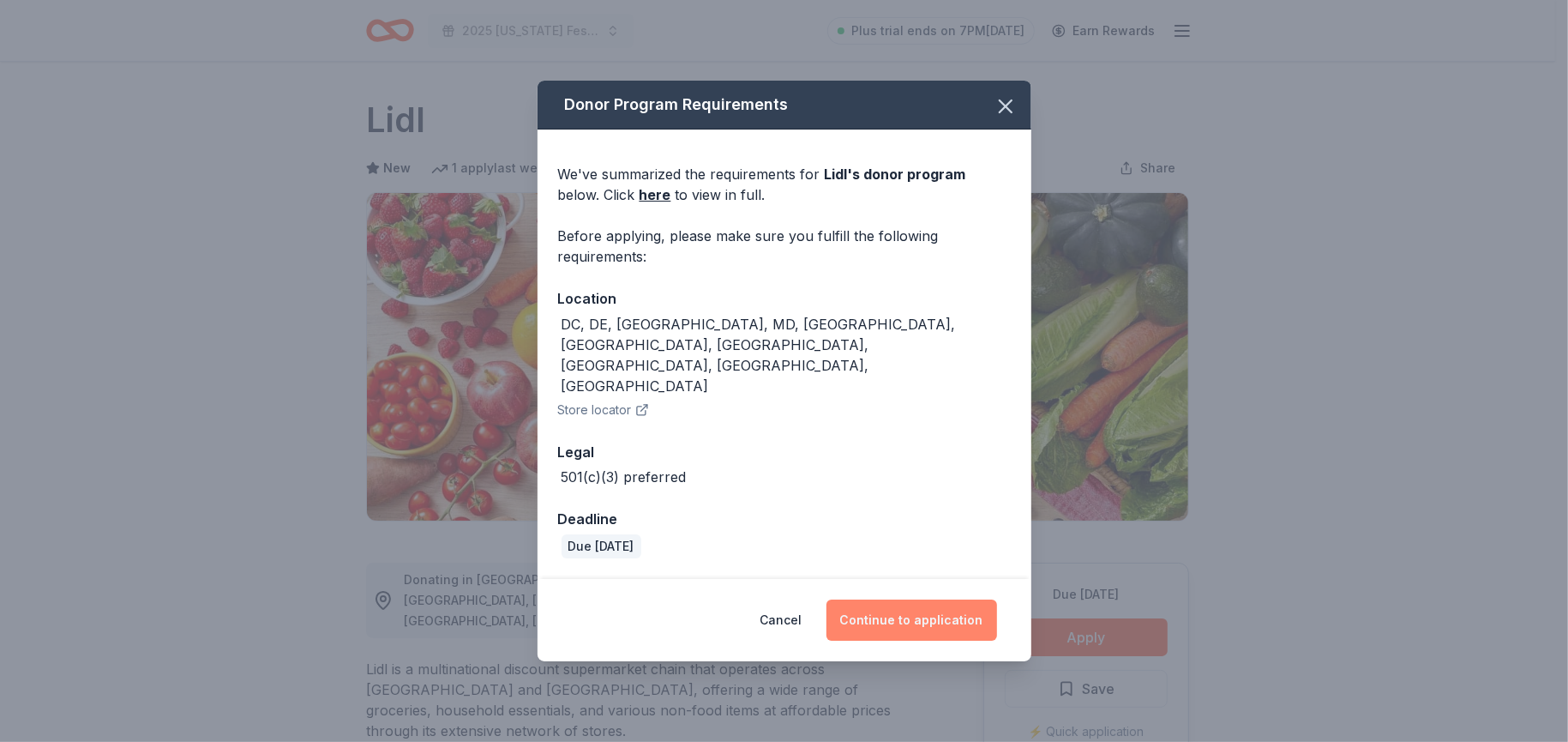
click at [877, 599] on button "Continue to application" at bounding box center [911, 619] width 170 height 41
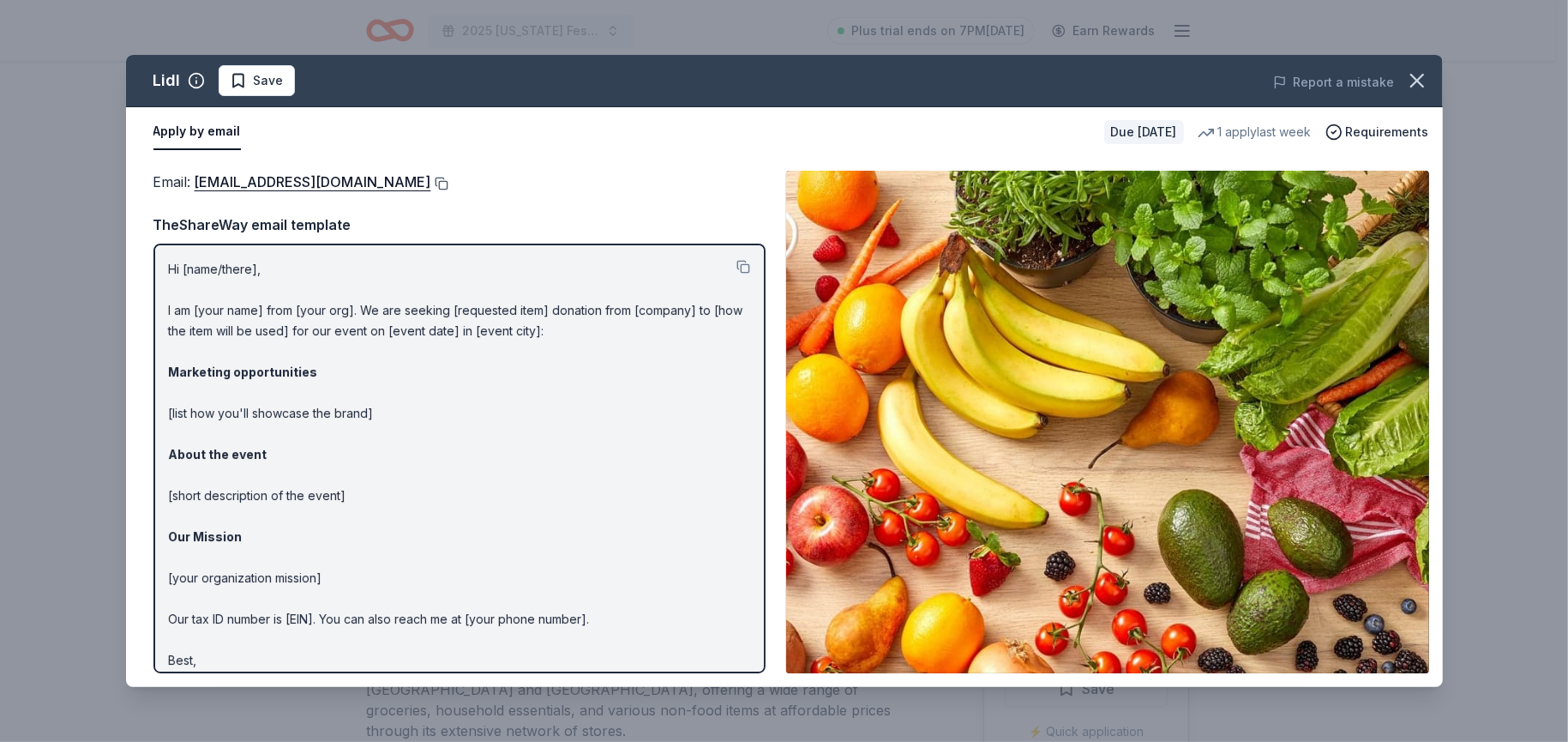
click at [431, 179] on button at bounding box center [440, 184] width 17 height 14
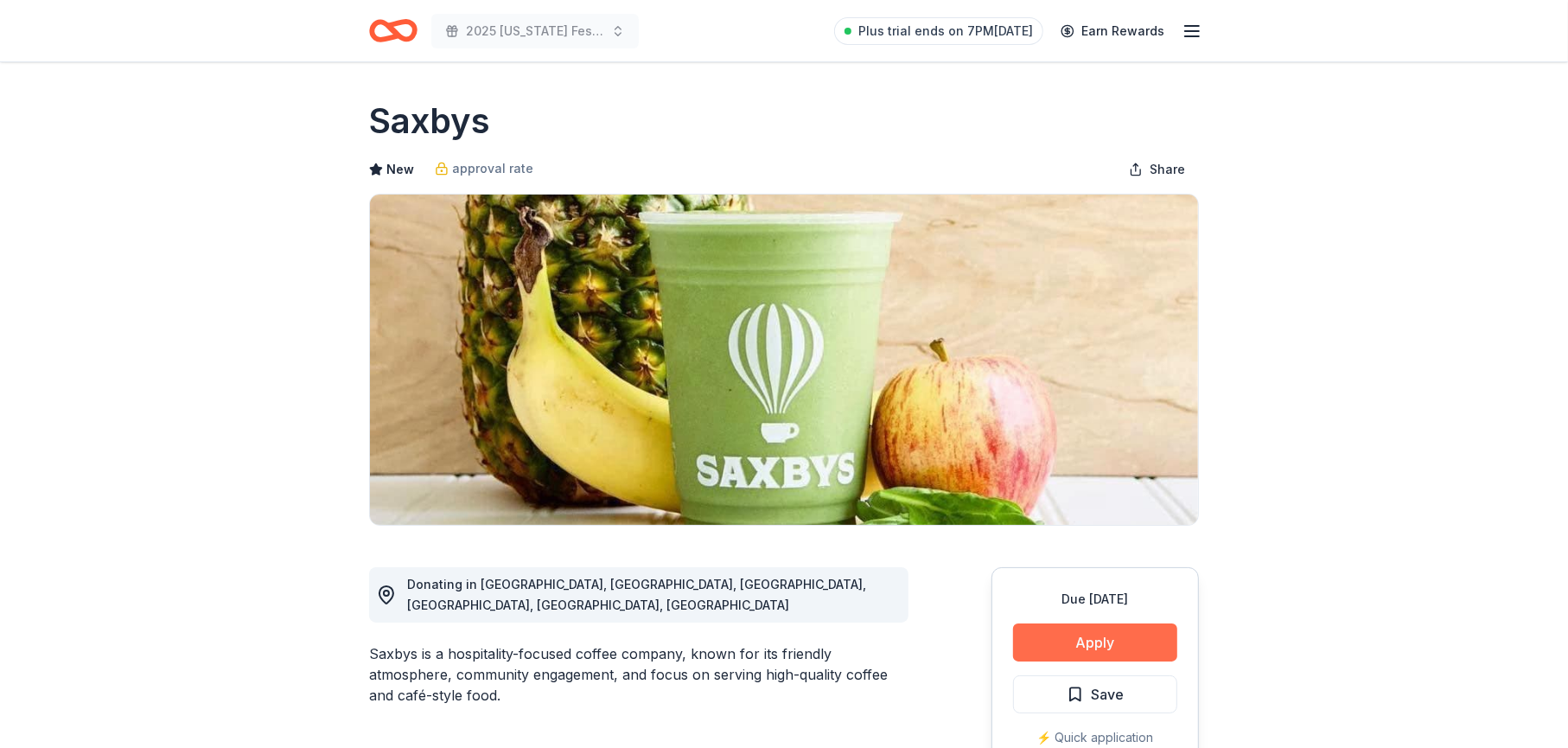
click at [1078, 649] on button "Apply" at bounding box center [1094, 642] width 164 height 38
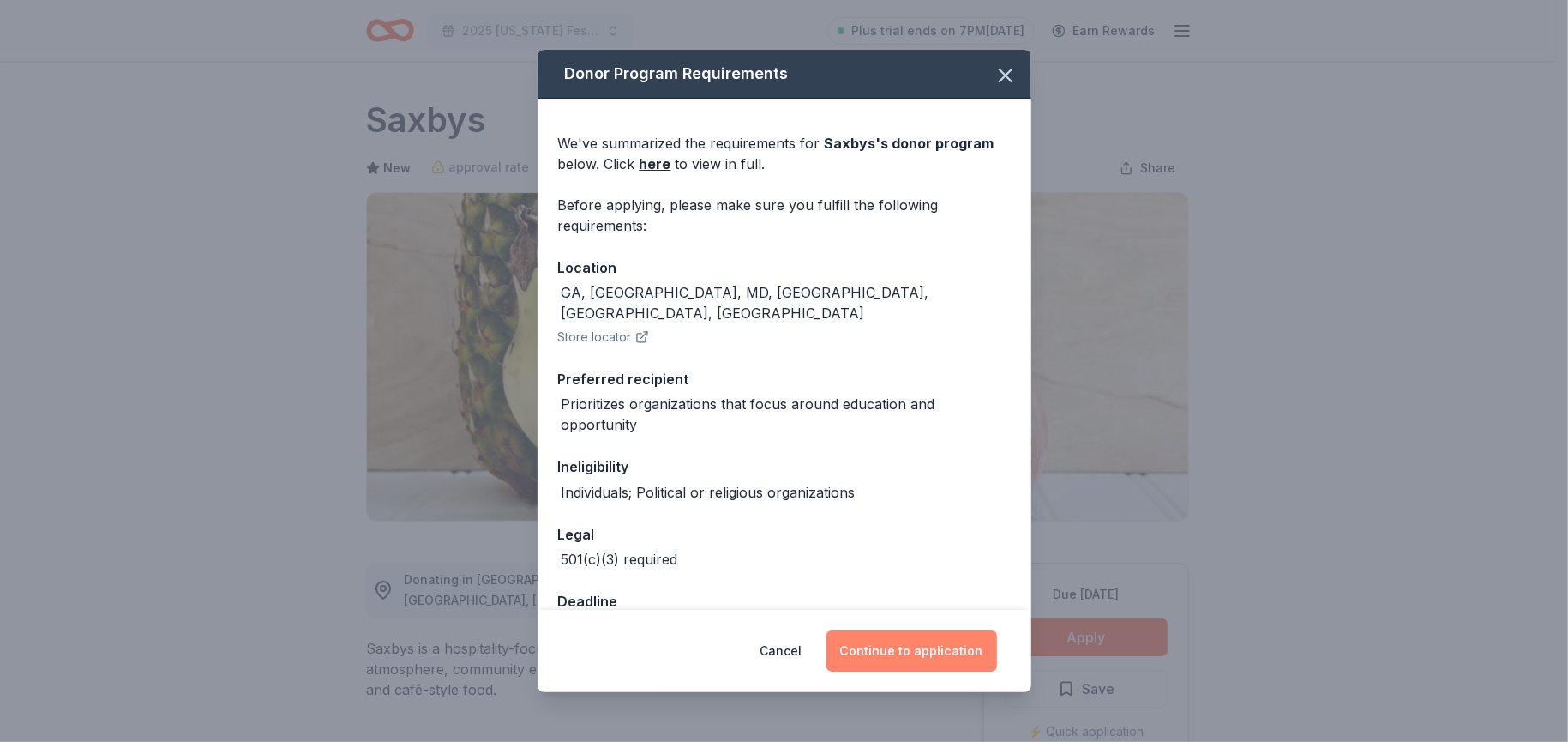
click at [860, 638] on button "Continue to application" at bounding box center [911, 650] width 170 height 41
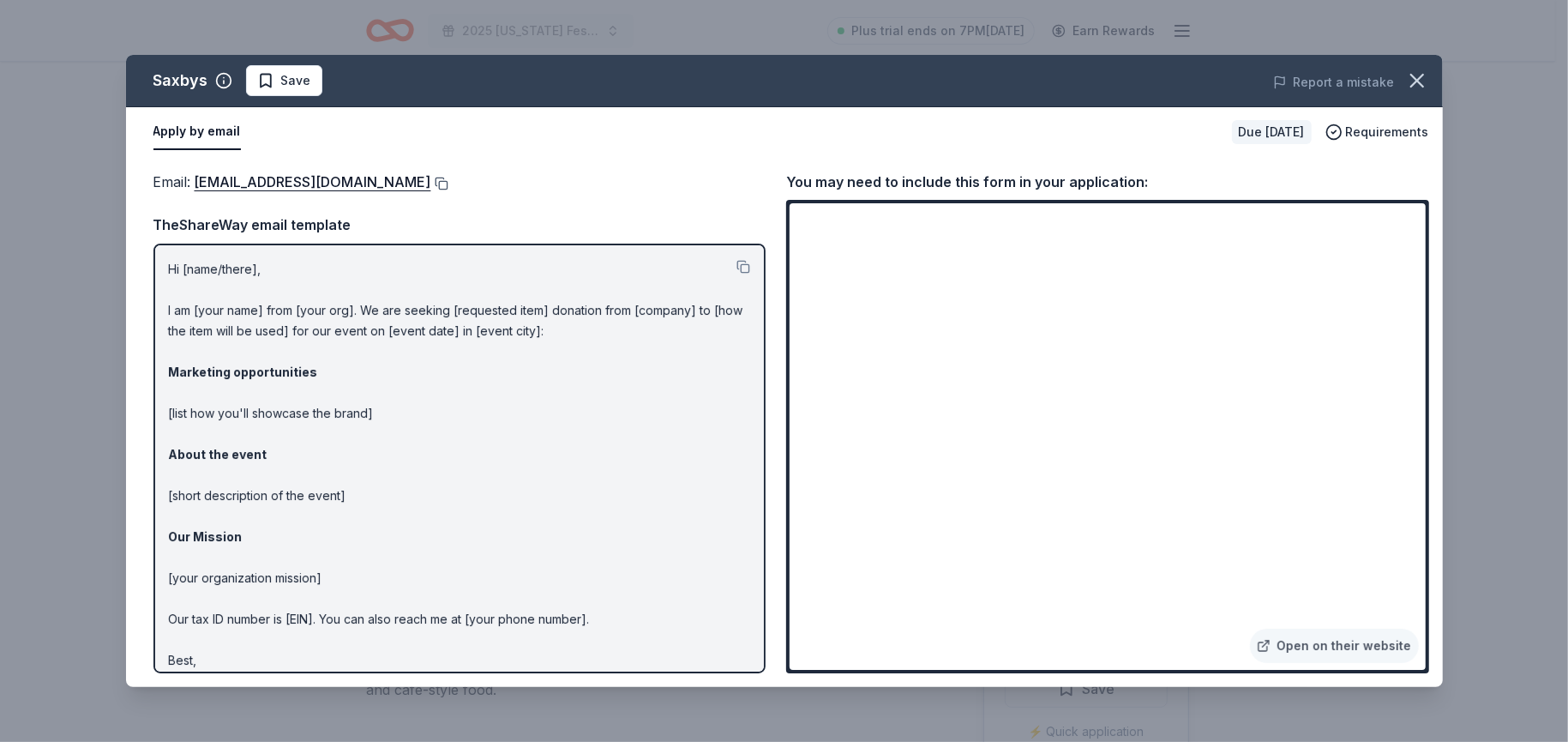
click at [431, 179] on button at bounding box center [440, 184] width 17 height 14
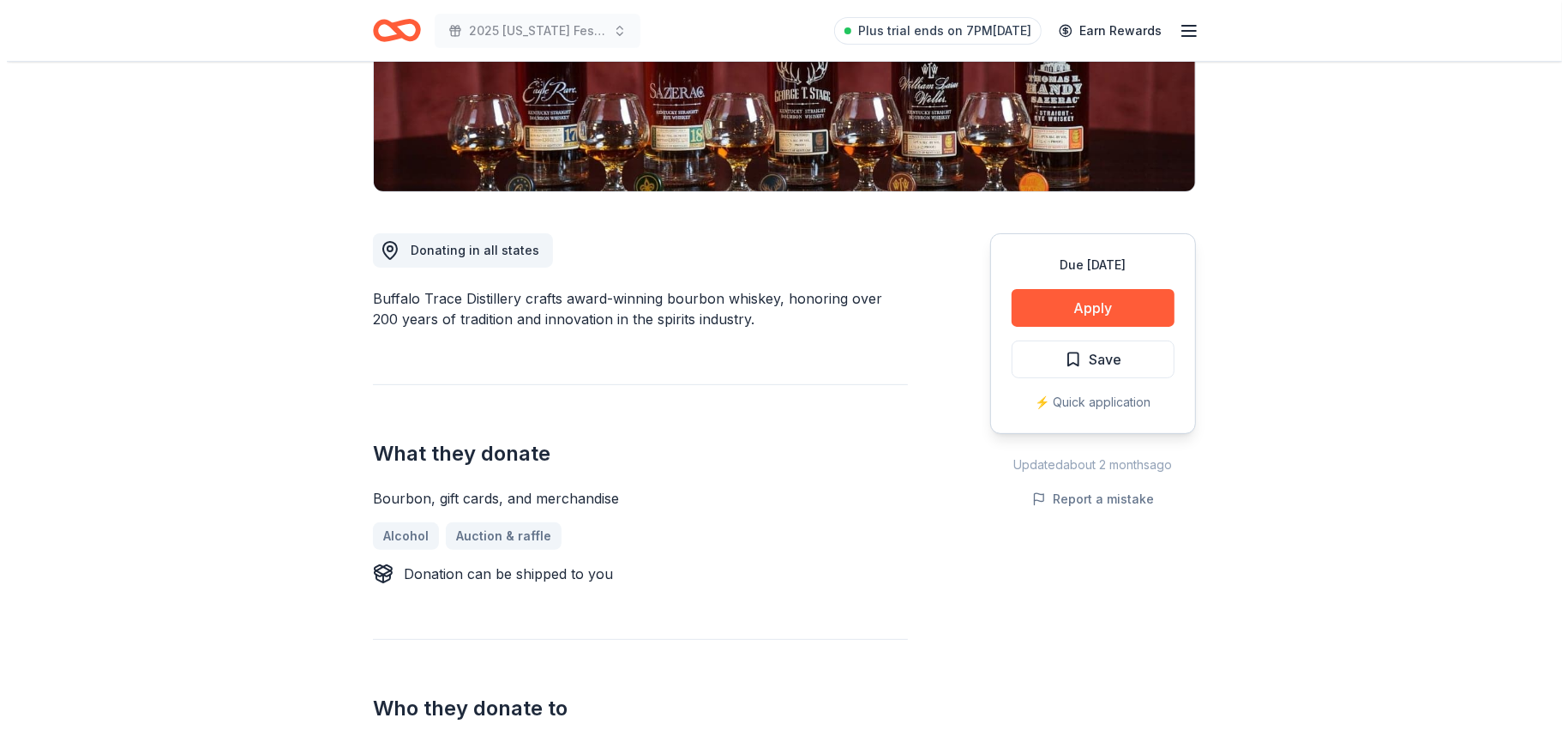
scroll to position [343, 0]
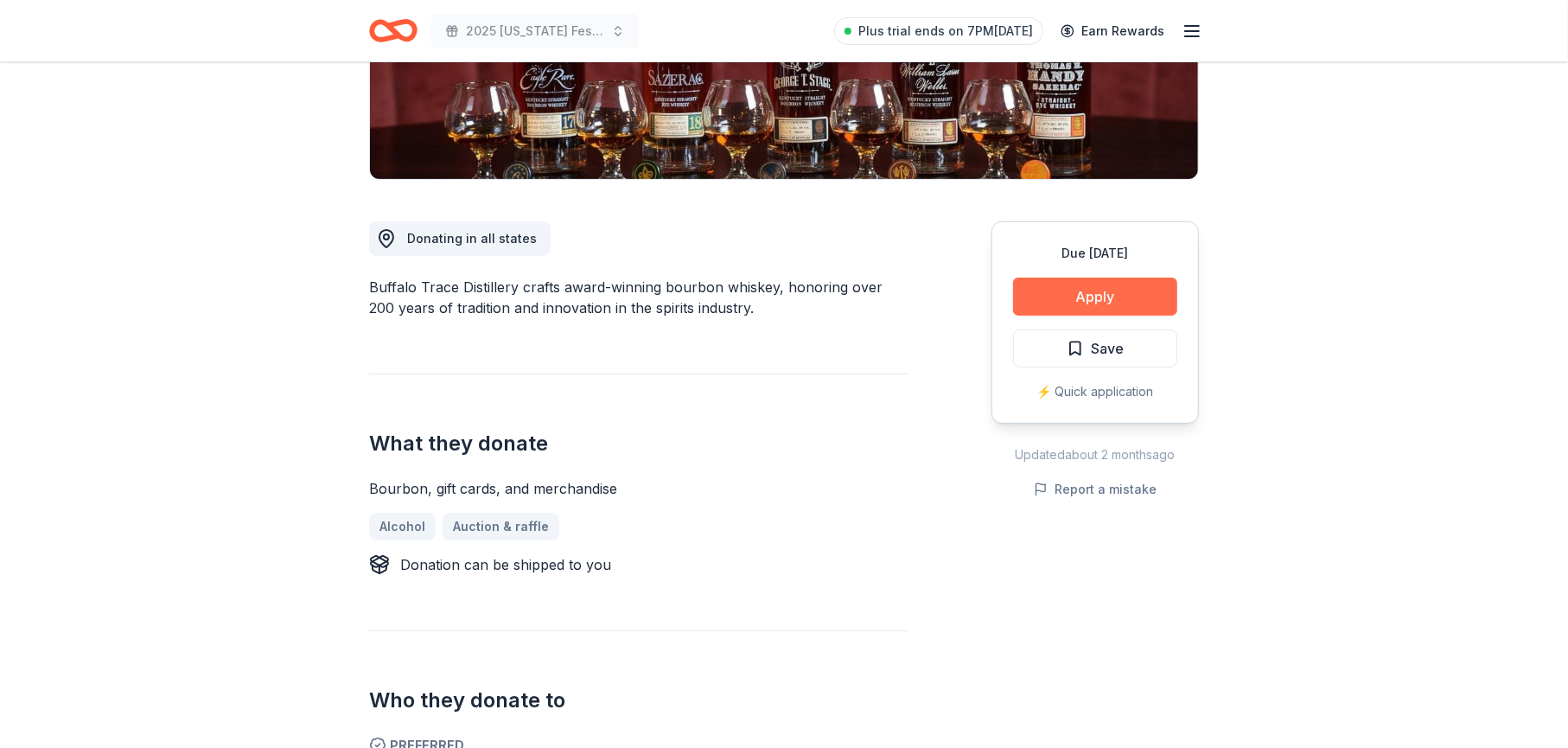
click at [1069, 296] on button "Apply" at bounding box center [1094, 296] width 164 height 38
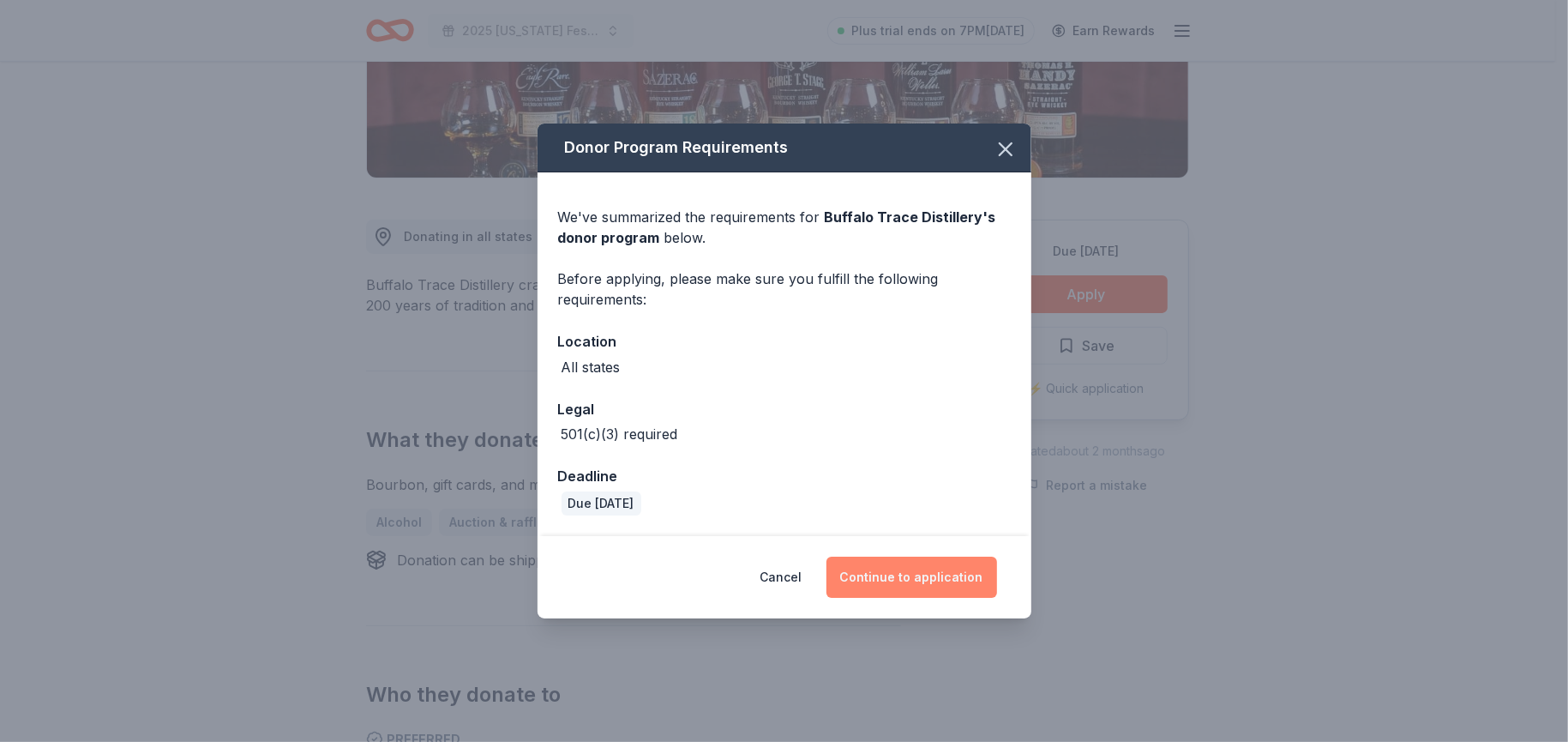
click at [919, 575] on button "Continue to application" at bounding box center [911, 577] width 170 height 41
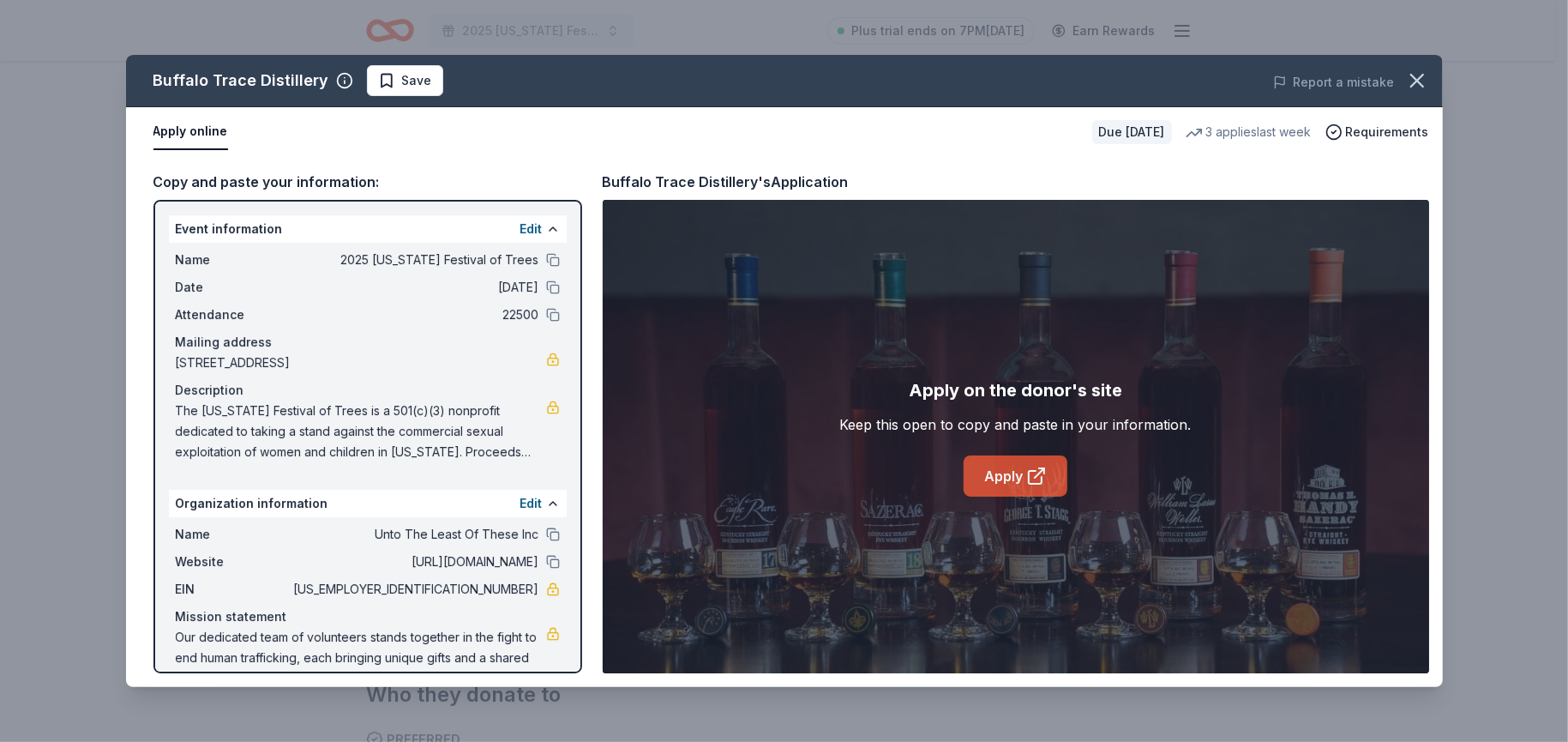
click at [1012, 476] on link "Apply" at bounding box center [1015, 475] width 103 height 41
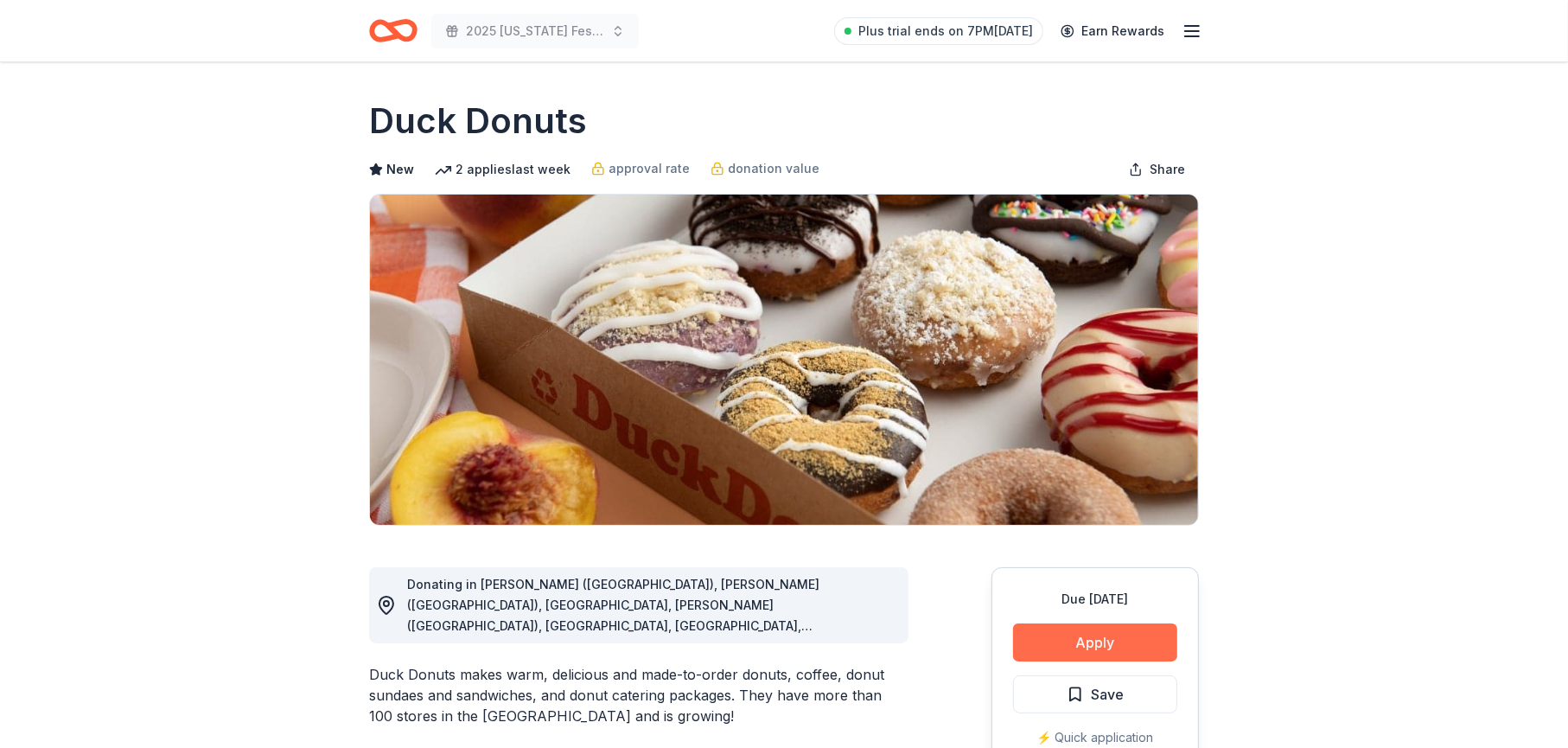
click at [1086, 648] on button "Apply" at bounding box center [1094, 642] width 164 height 38
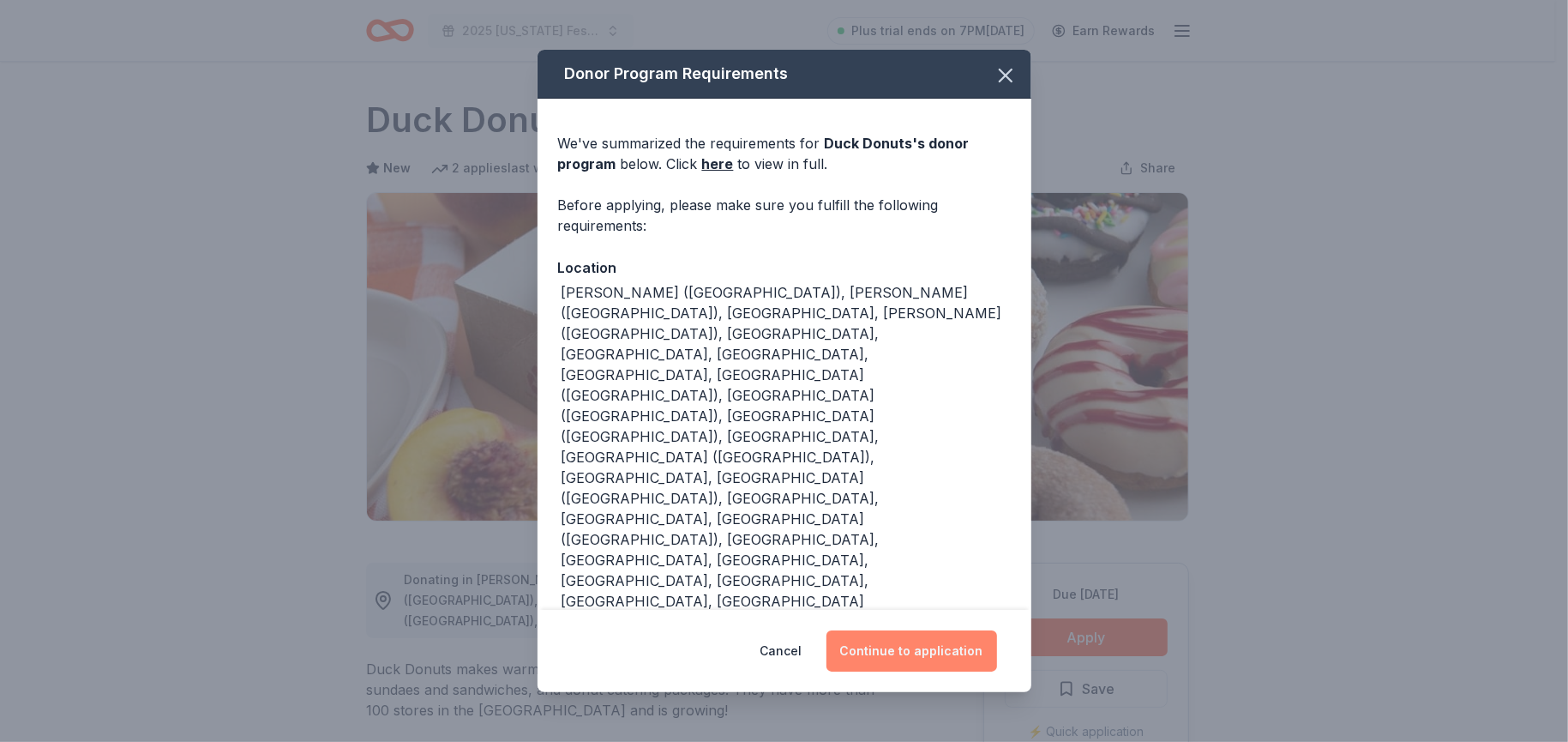
click at [948, 630] on button "Continue to application" at bounding box center [911, 650] width 170 height 41
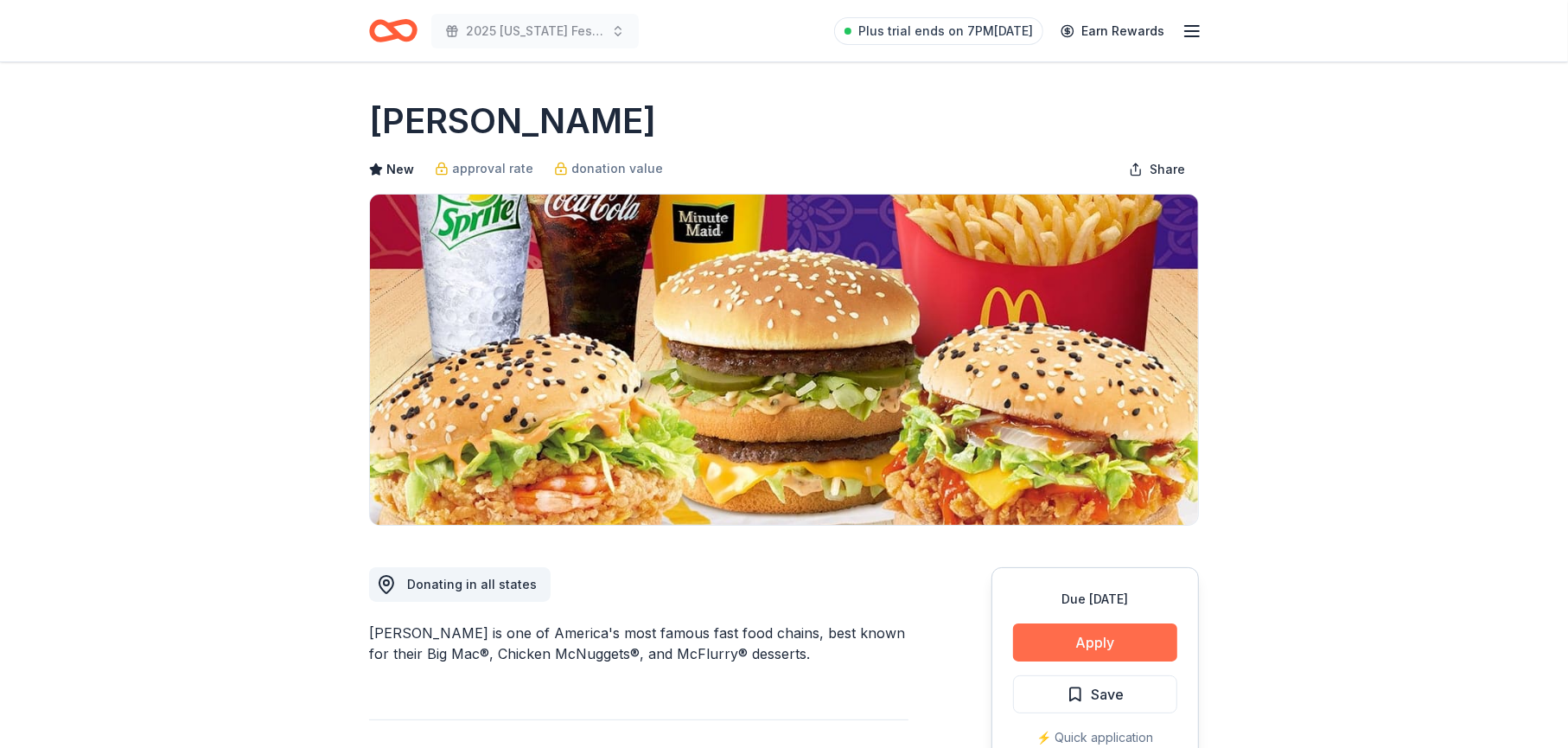
click at [1082, 649] on button "Apply" at bounding box center [1094, 642] width 164 height 38
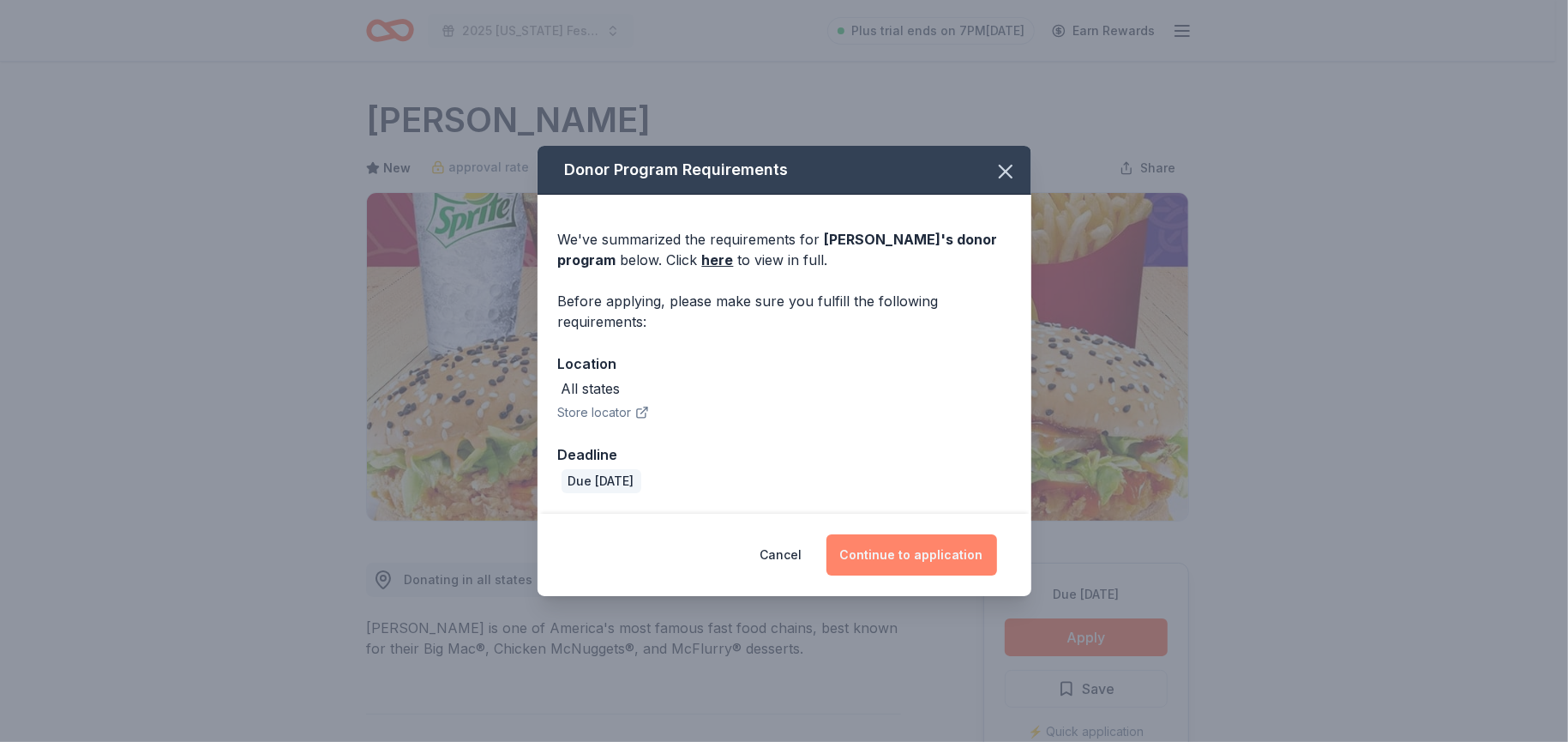
click at [902, 557] on button "Continue to application" at bounding box center [911, 554] width 170 height 41
